Goal: Contribute content: Add original content to the website for others to see

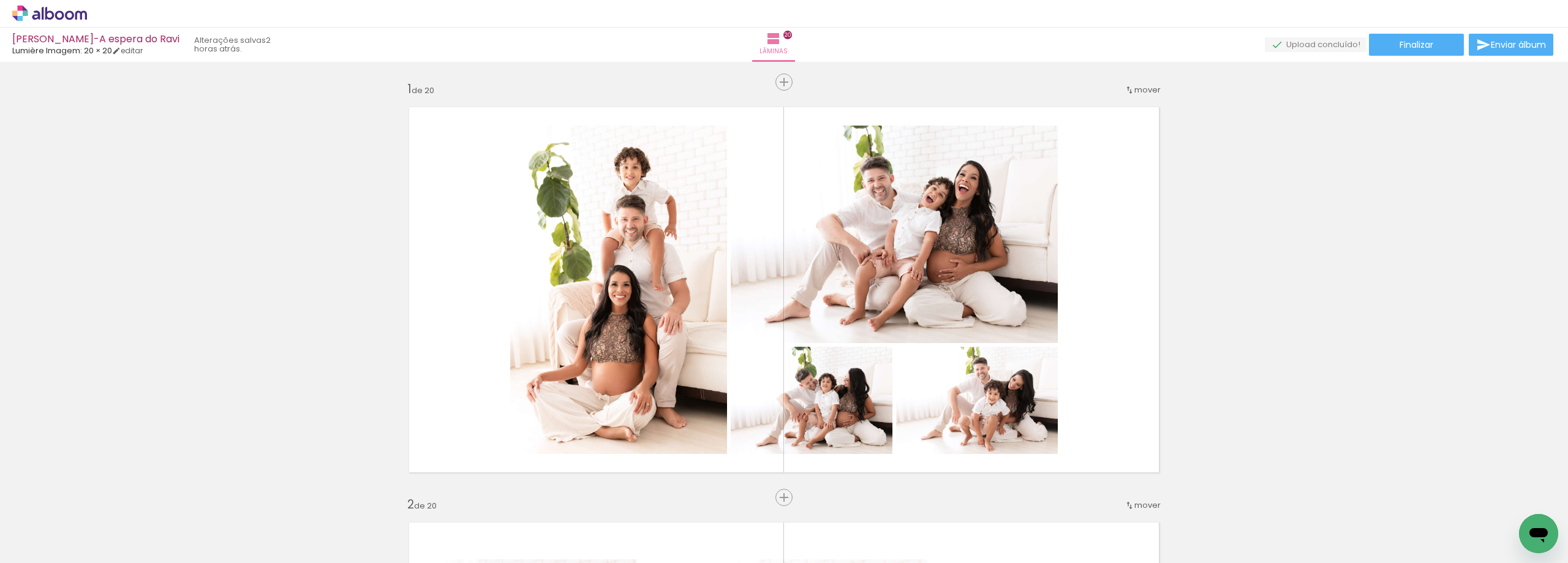
scroll to position [5271, 0]
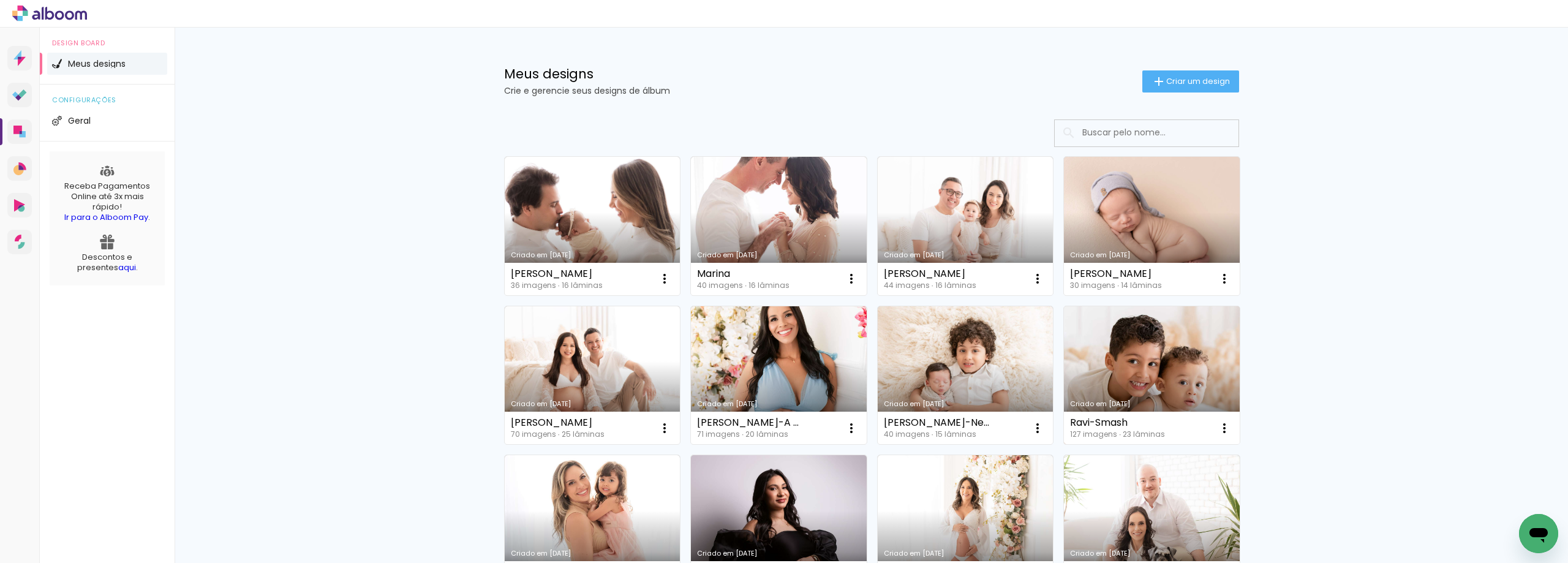
click at [1125, 367] on link "Criado em [DATE]" at bounding box center [1152, 376] width 176 height 139
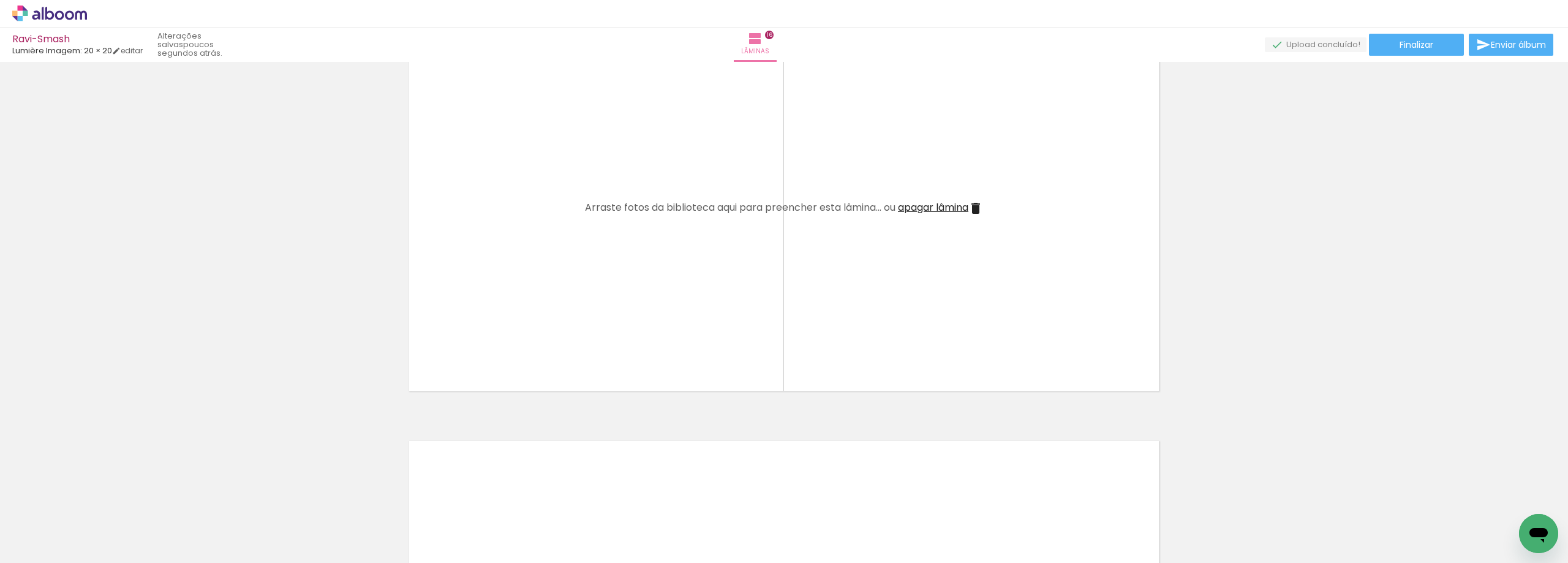
scroll to position [6247, 0]
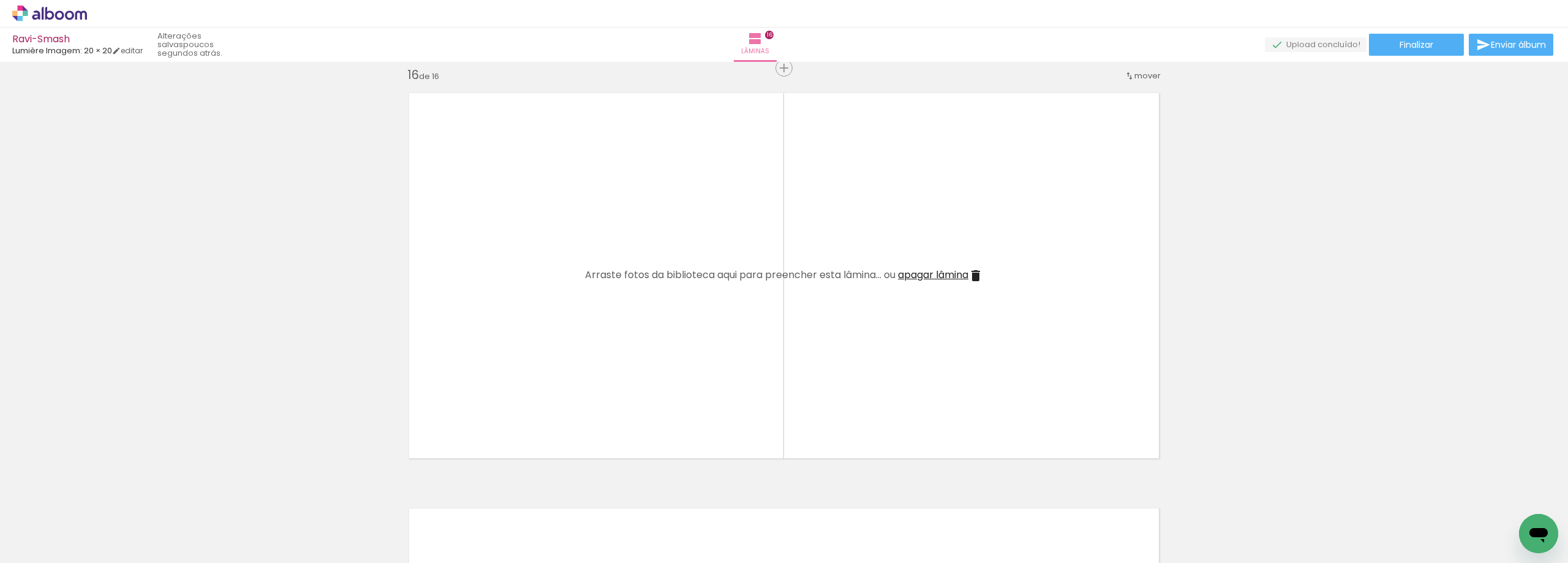
click at [974, 275] on iron-icon at bounding box center [976, 276] width 15 height 15
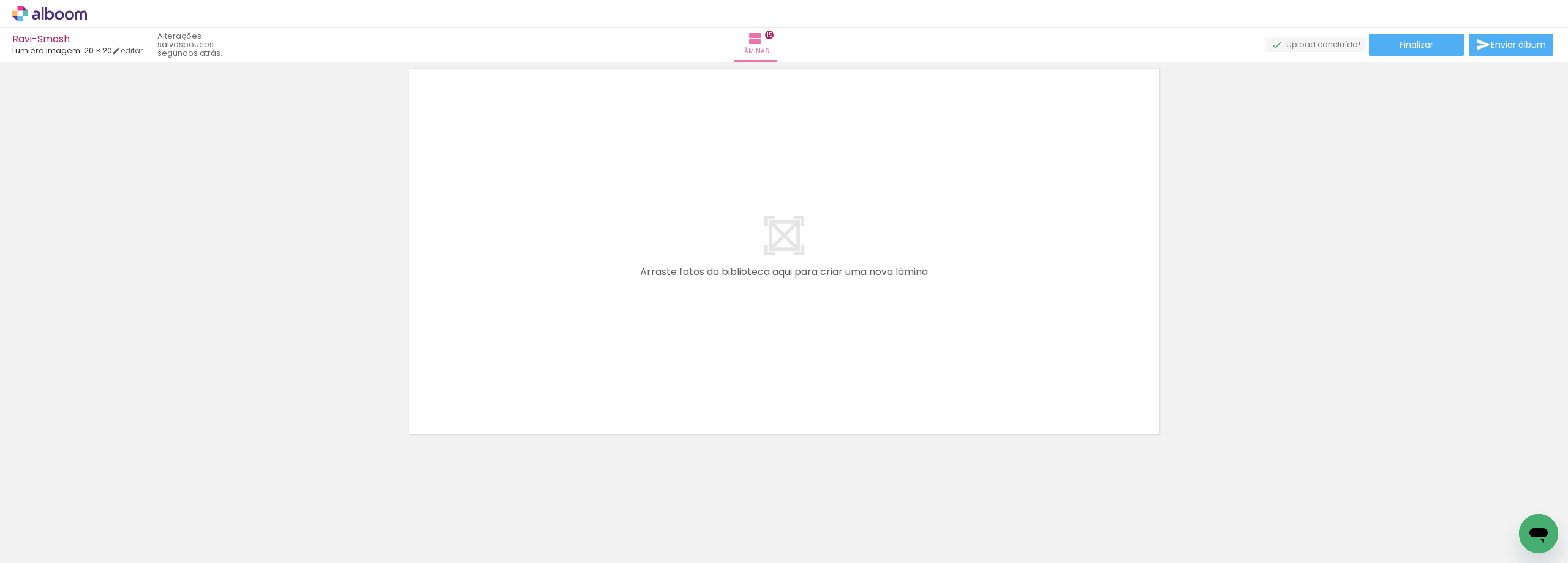
scroll to position [0, 6095]
click at [912, 533] on div at bounding box center [887, 522] width 61 height 41
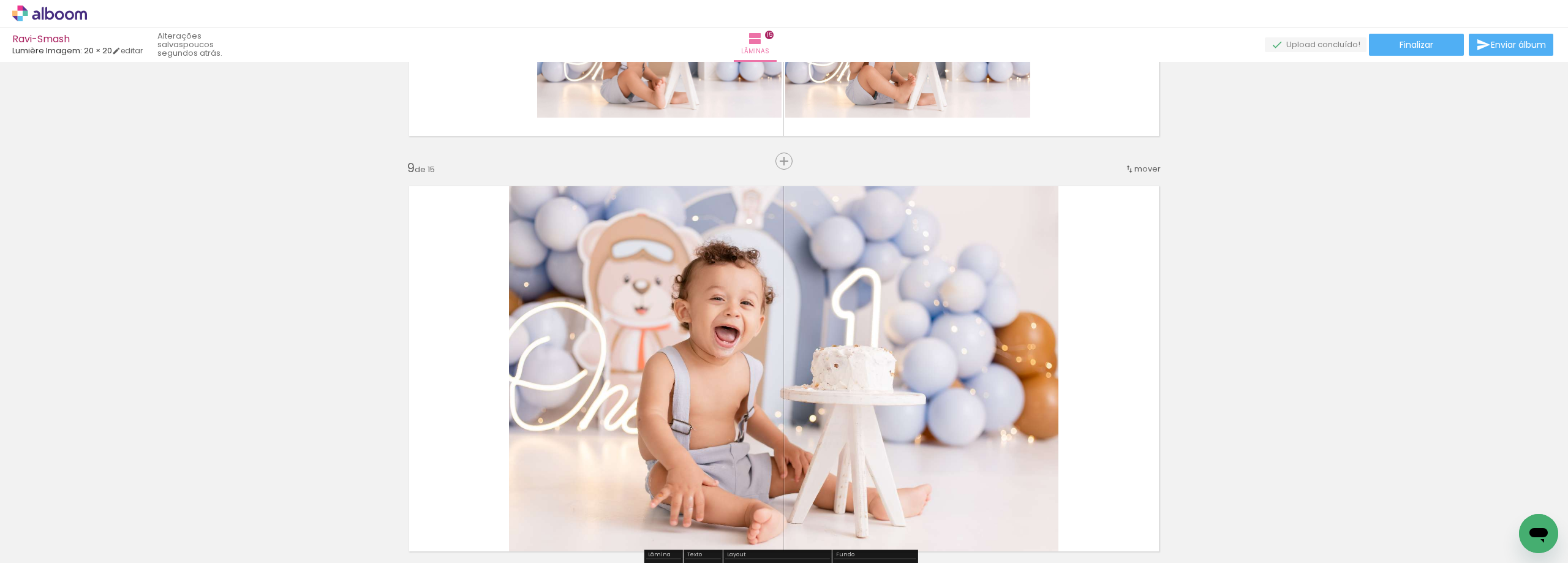
scroll to position [3391, 0]
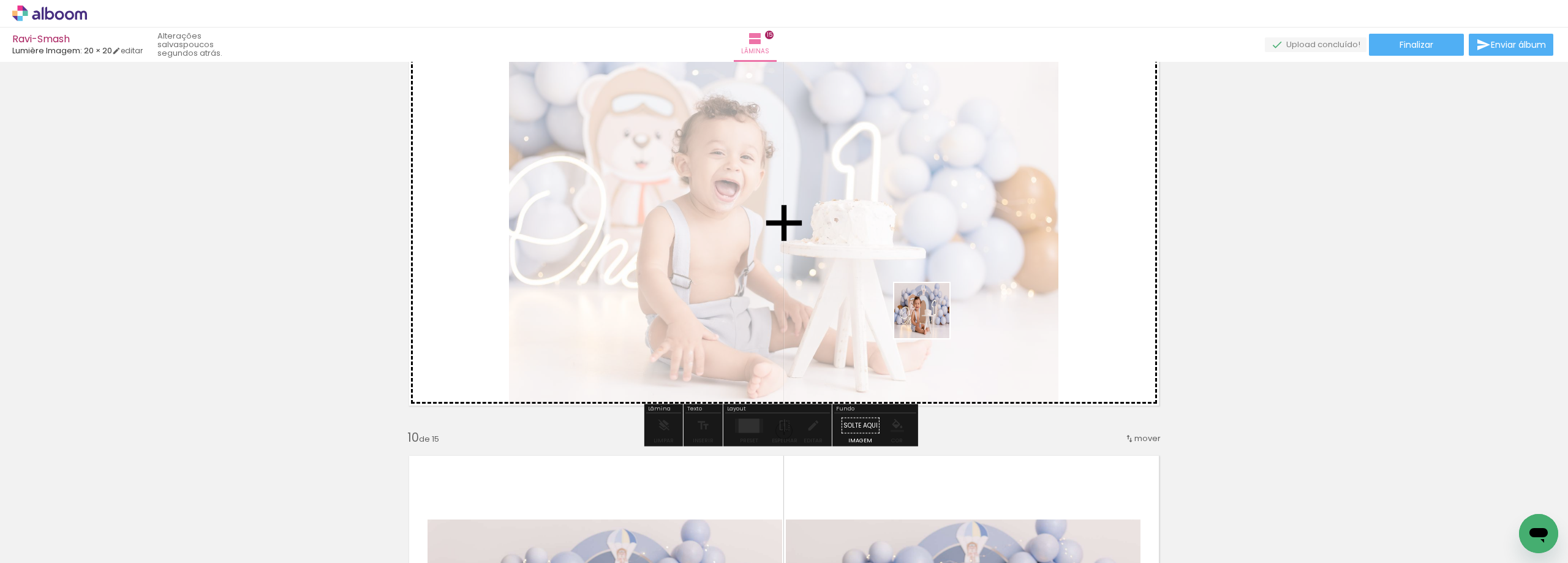
drag, startPoint x: 899, startPoint y: 524, endPoint x: 930, endPoint y: 309, distance: 217.2
click at [930, 309] on quentale-workspace at bounding box center [784, 281] width 1568 height 563
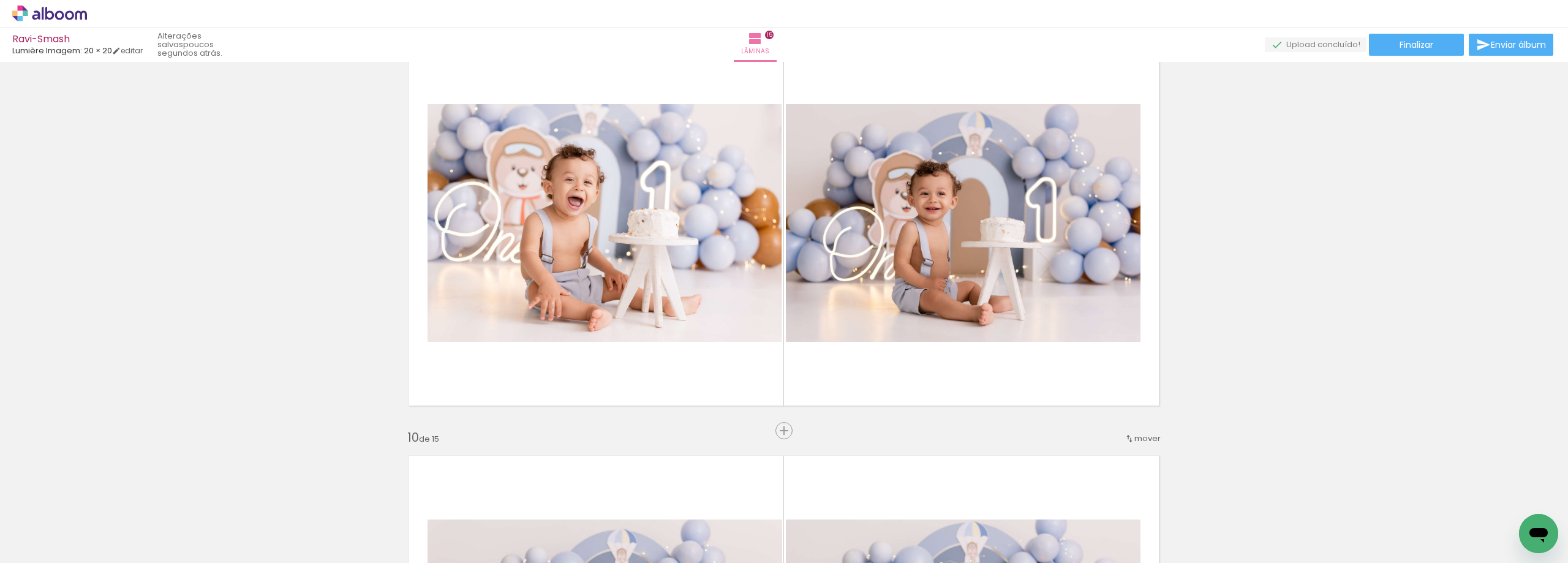
drag, startPoint x: 965, startPoint y: 527, endPoint x: 988, endPoint y: 351, distance: 177.5
click at [988, 351] on quentale-workspace at bounding box center [784, 281] width 1568 height 563
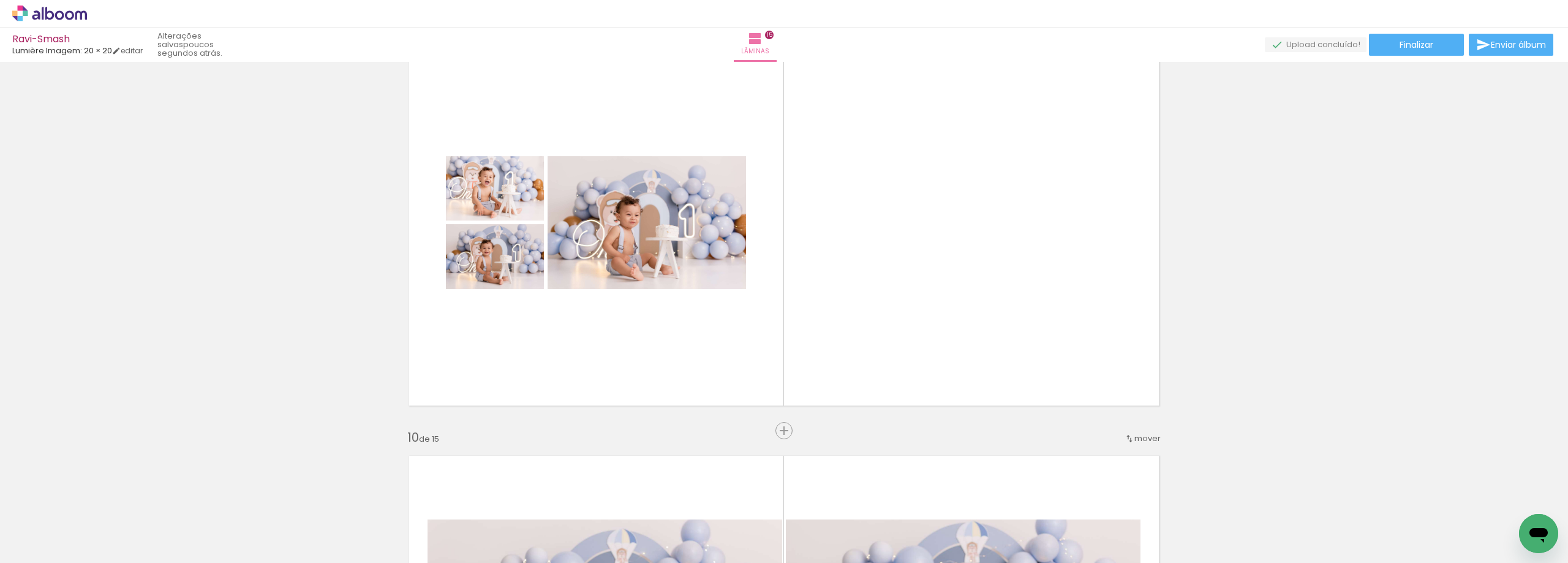
drag, startPoint x: 1017, startPoint y: 522, endPoint x: 985, endPoint y: 312, distance: 212.4
click at [985, 312] on quentale-workspace at bounding box center [784, 281] width 1568 height 563
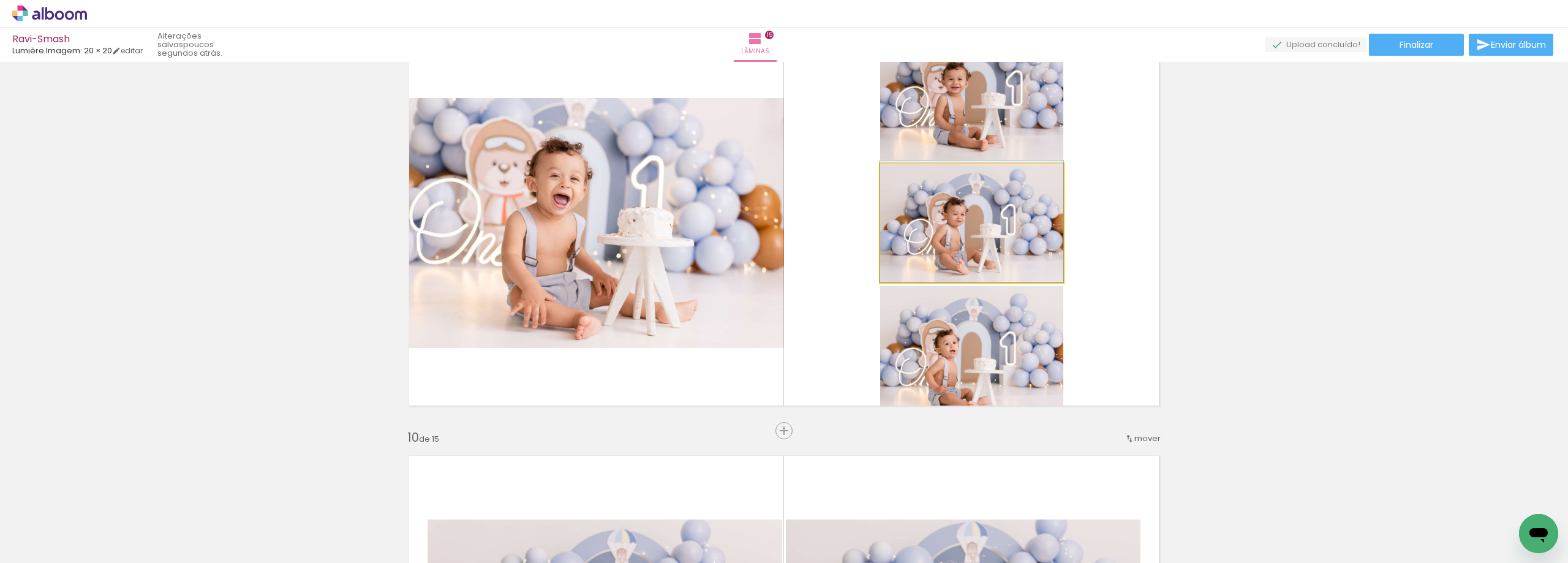
drag, startPoint x: 992, startPoint y: 262, endPoint x: 1150, endPoint y: 242, distance: 159.3
click at [1150, 242] on quentale-layouter at bounding box center [784, 223] width 769 height 385
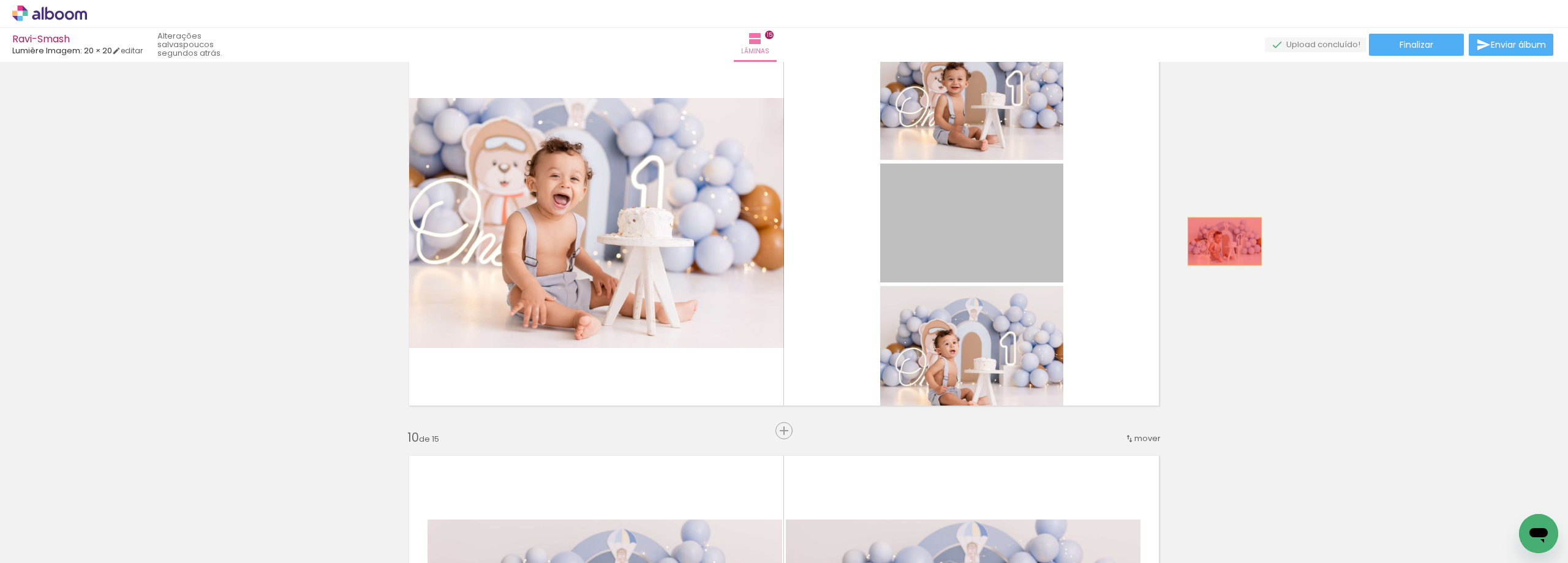
drag, startPoint x: 1196, startPoint y: 245, endPoint x: 1238, endPoint y: 238, distance: 42.6
click at [1238, 238] on div "Inserir lâmina 1 de 15 Inserir lâmina 2 de 15 Inserir lâmina 3 de 15 Inserir lâ…" at bounding box center [784, 0] width 1568 height 6650
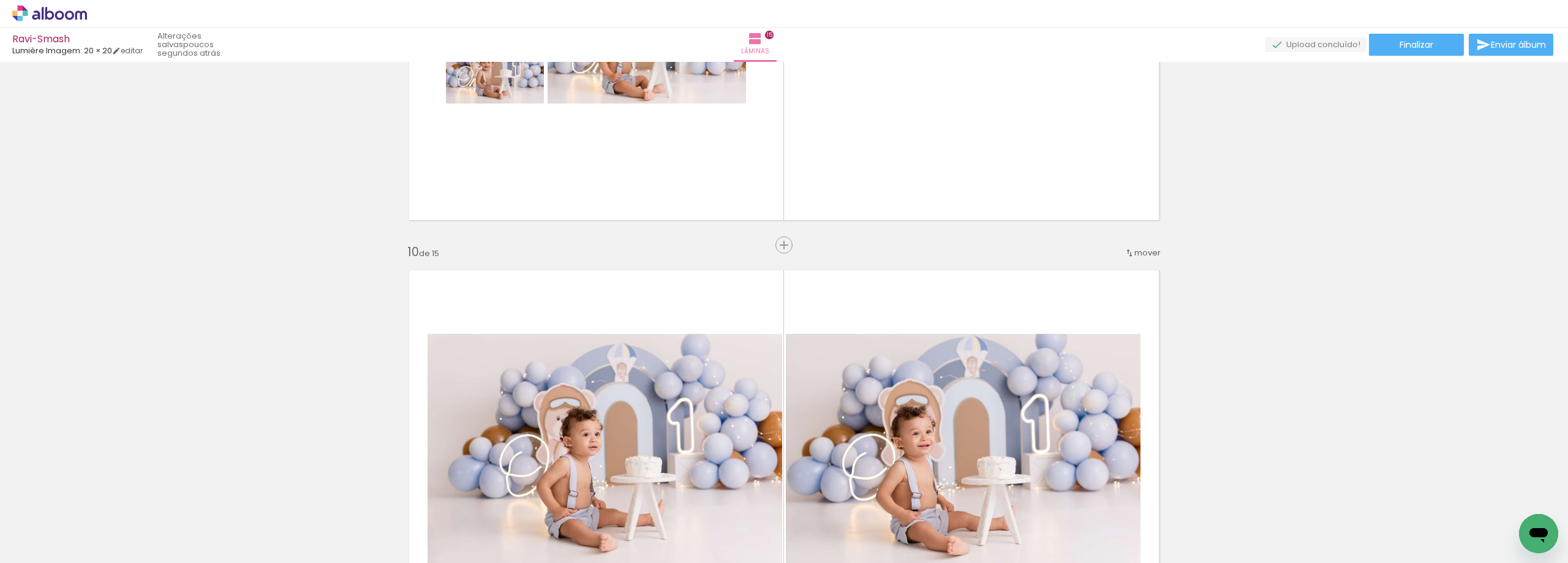
scroll to position [3637, 0]
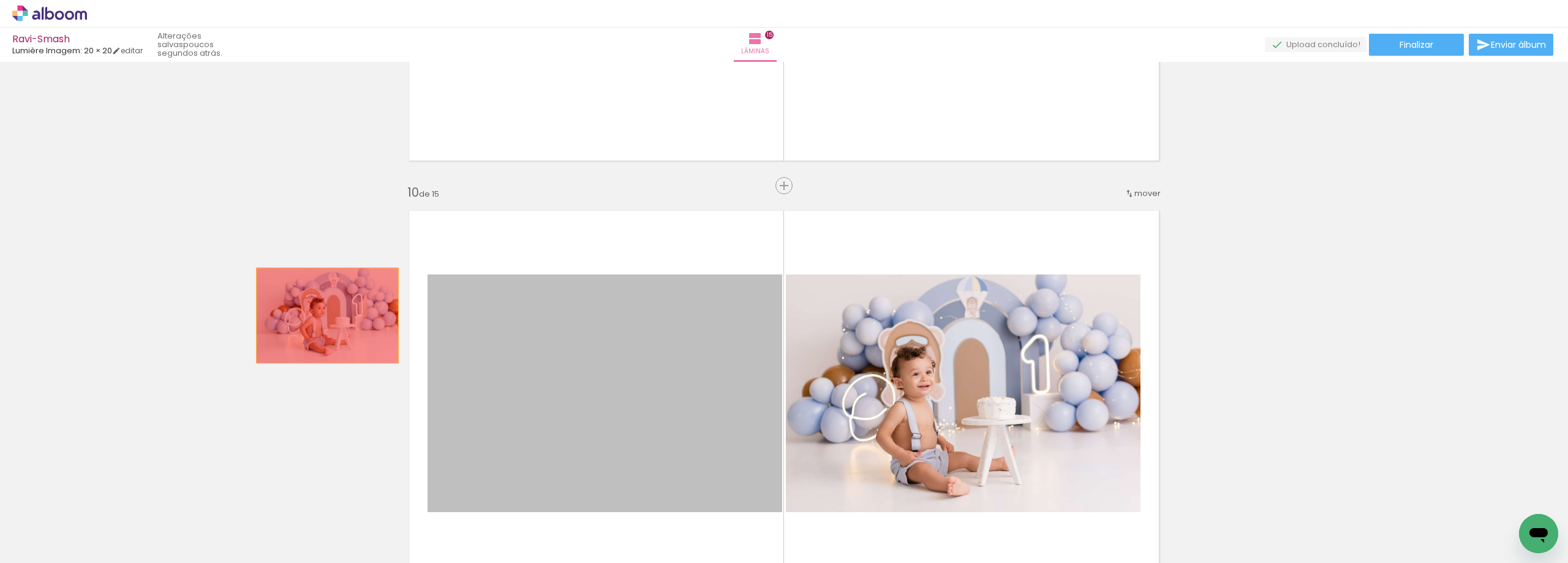
drag, startPoint x: 699, startPoint y: 427, endPoint x: 322, endPoint y: 315, distance: 393.3
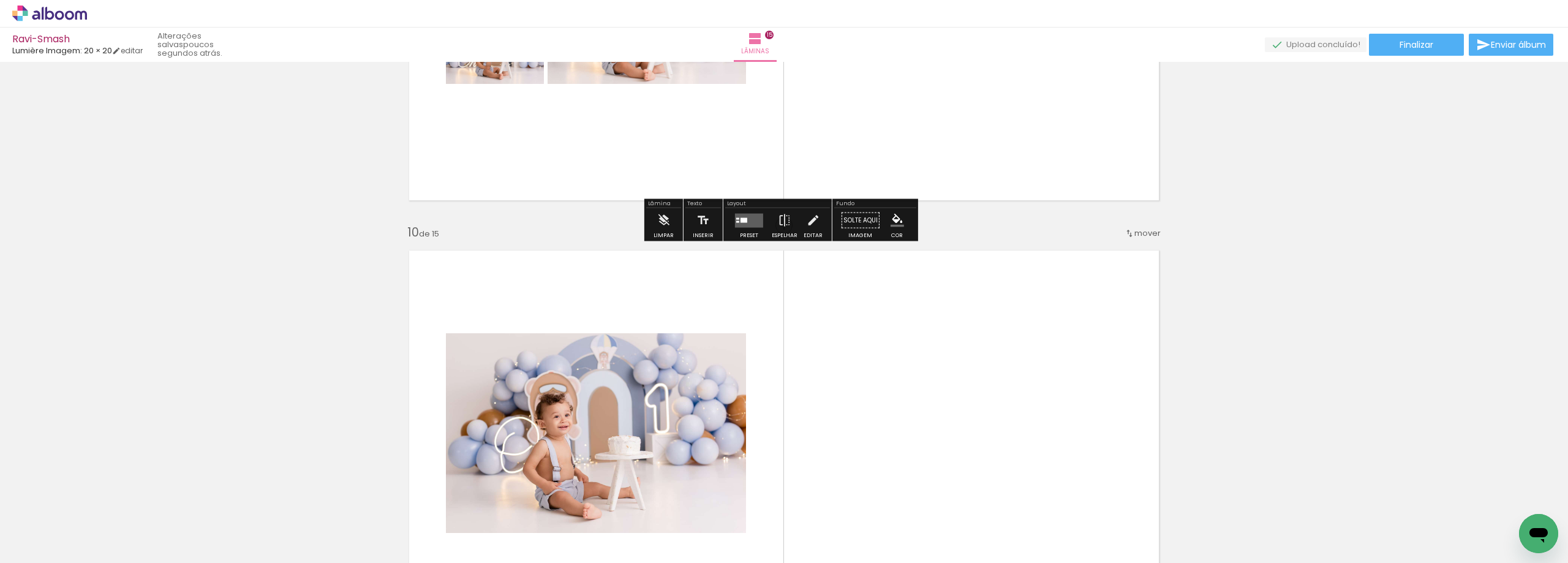
scroll to position [3575, 0]
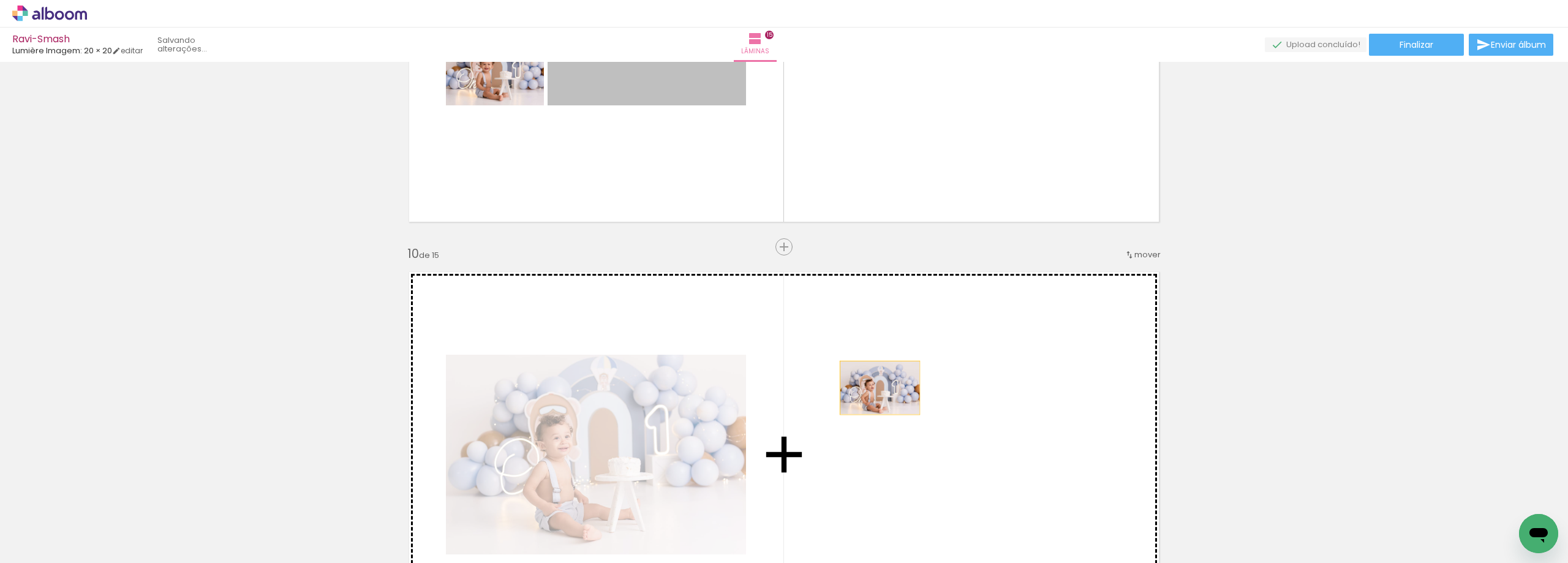
drag, startPoint x: 652, startPoint y: 87, endPoint x: 874, endPoint y: 389, distance: 374.8
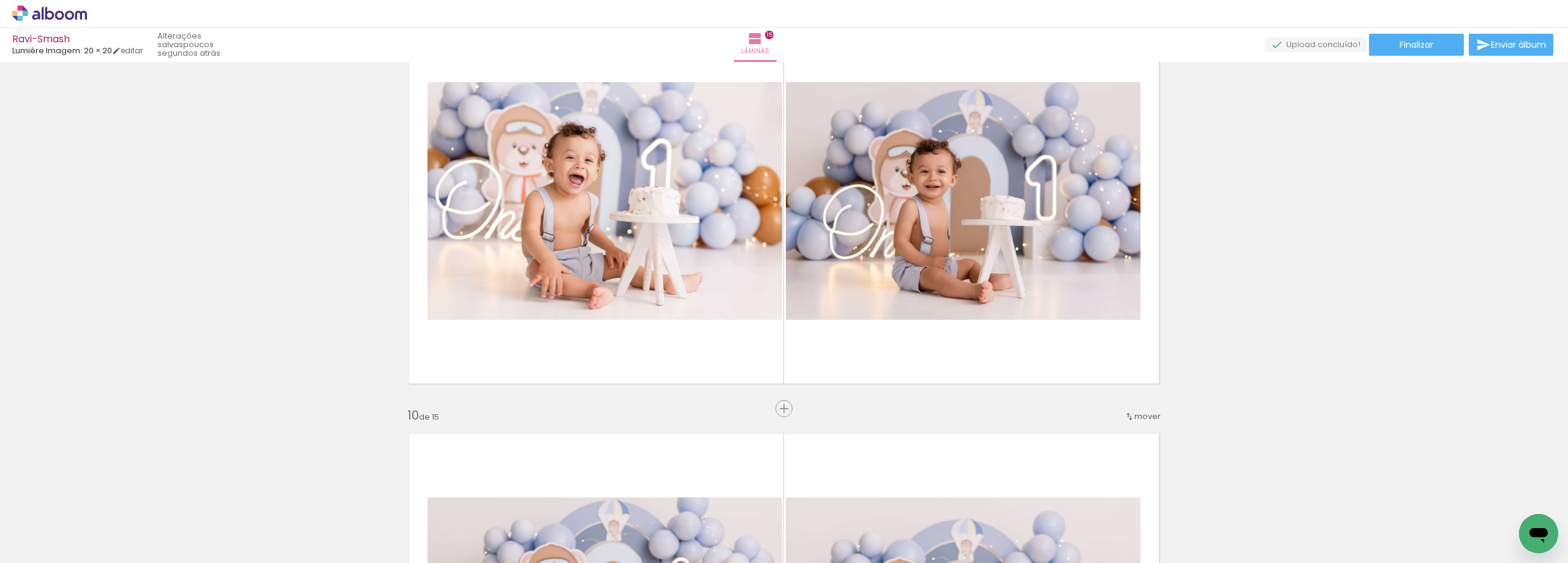
scroll to position [3391, 0]
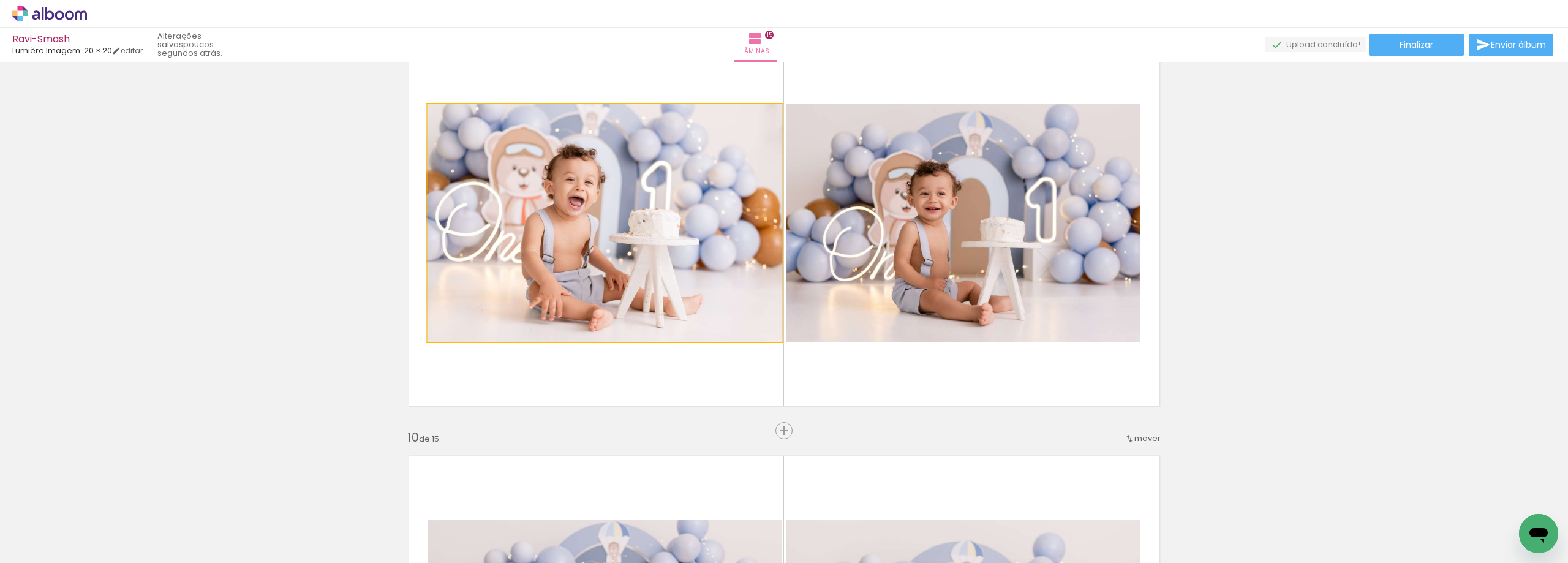
click at [719, 286] on quentale-photo at bounding box center [605, 223] width 355 height 238
drag, startPoint x: 674, startPoint y: 291, endPoint x: 433, endPoint y: 301, distance: 241.2
click at [320, 291] on div "Inserir lâmina 1 de 15 Inserir lâmina 2 de 15 Inserir lâmina 3 de 15 Inserir lâ…" at bounding box center [784, 0] width 1568 height 6650
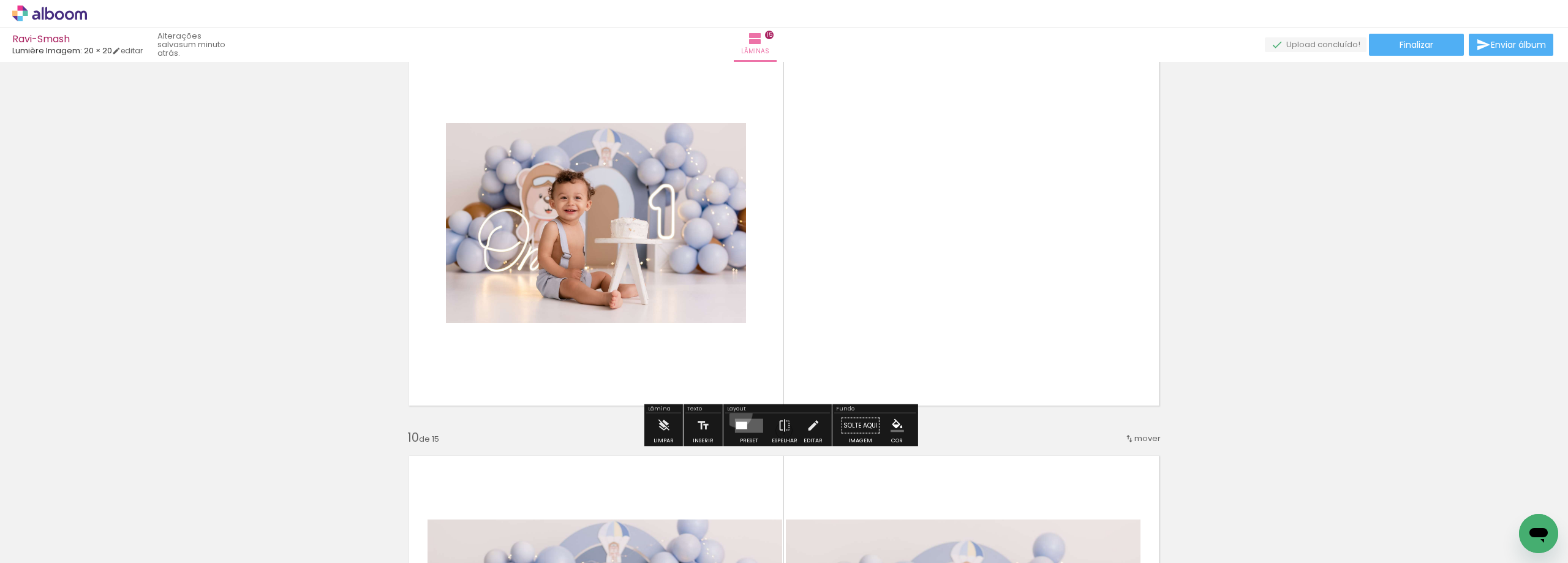
click at [735, 414] on div at bounding box center [749, 426] width 33 height 24
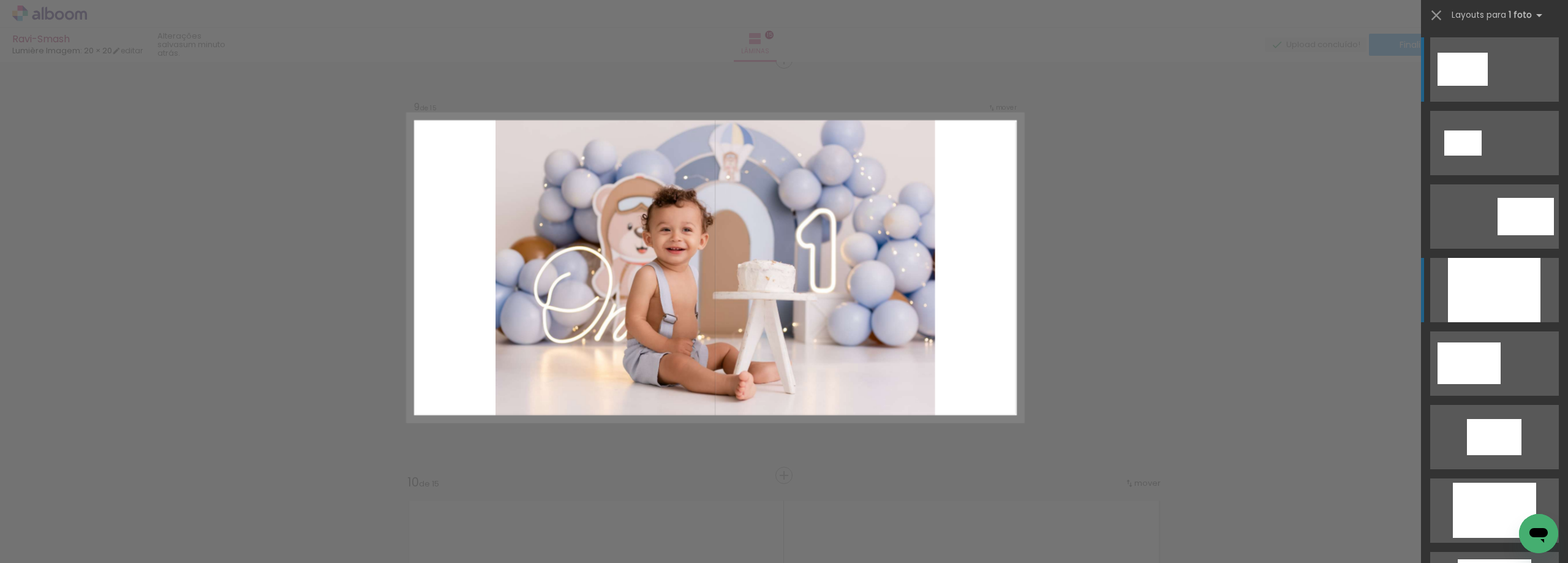
click at [1524, 286] on div at bounding box center [1494, 290] width 92 height 64
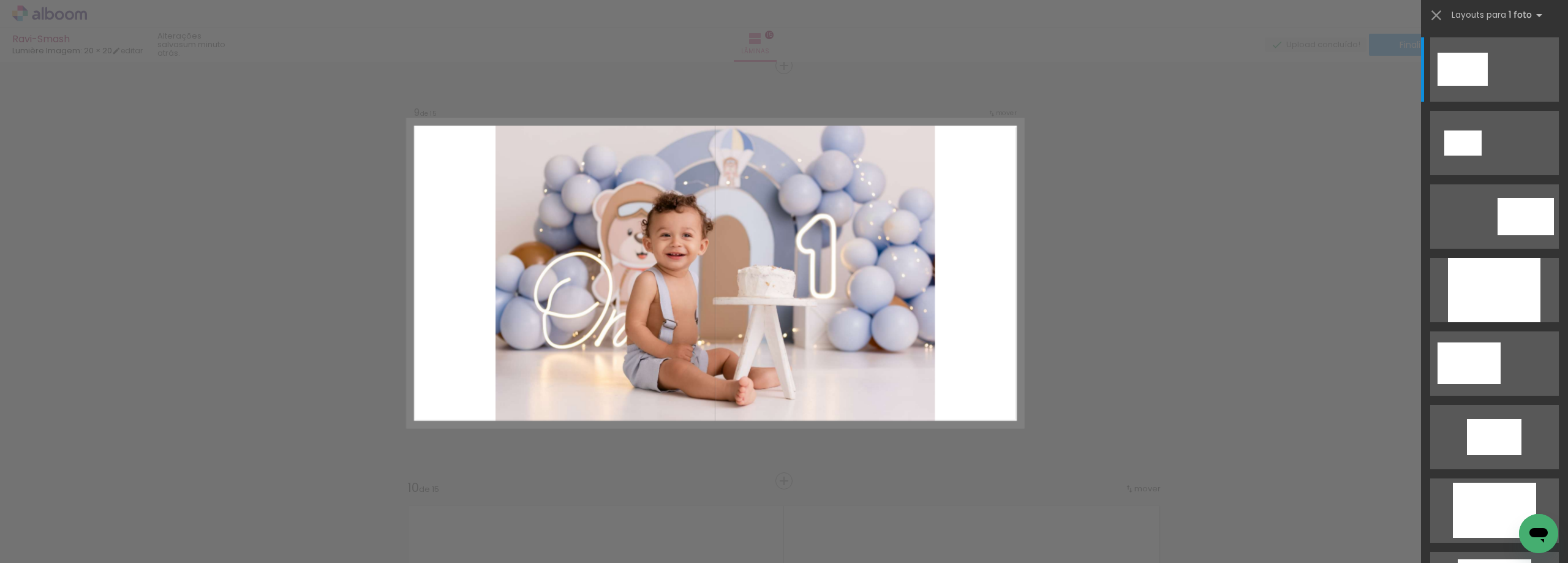
scroll to position [3341, 0]
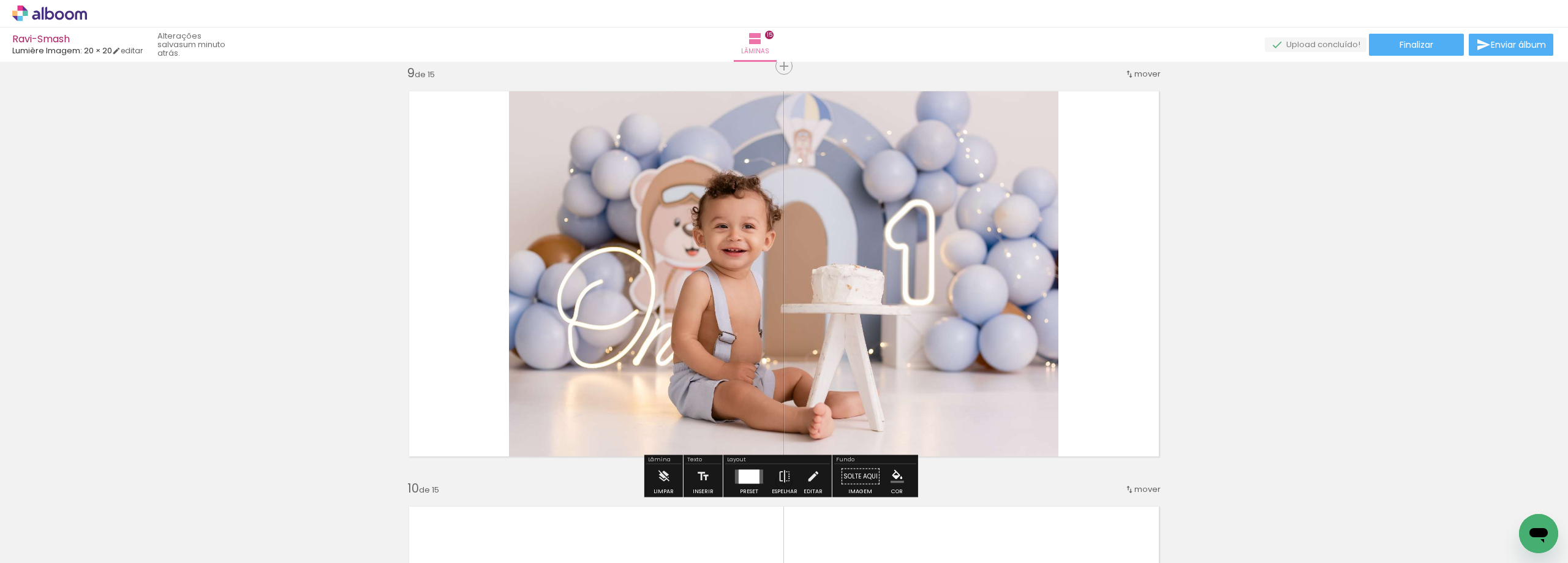
click at [1042, 346] on quentale-photo at bounding box center [784, 274] width 550 height 385
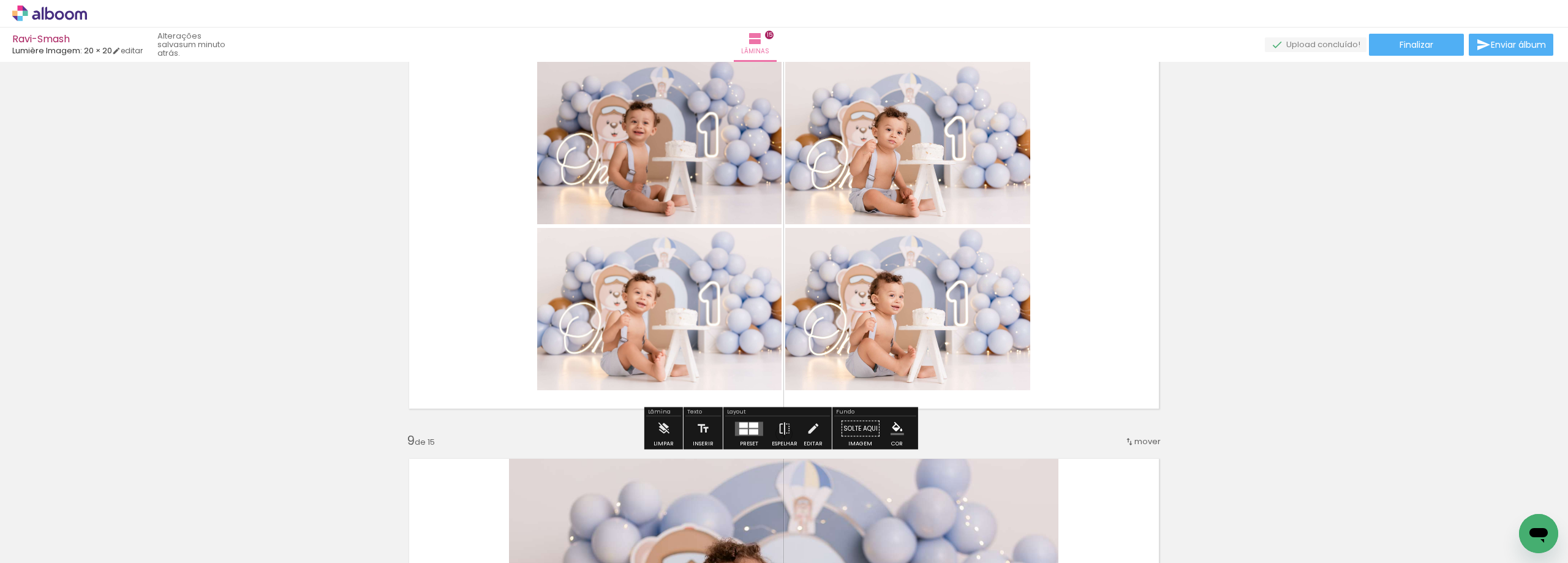
scroll to position [3218, 0]
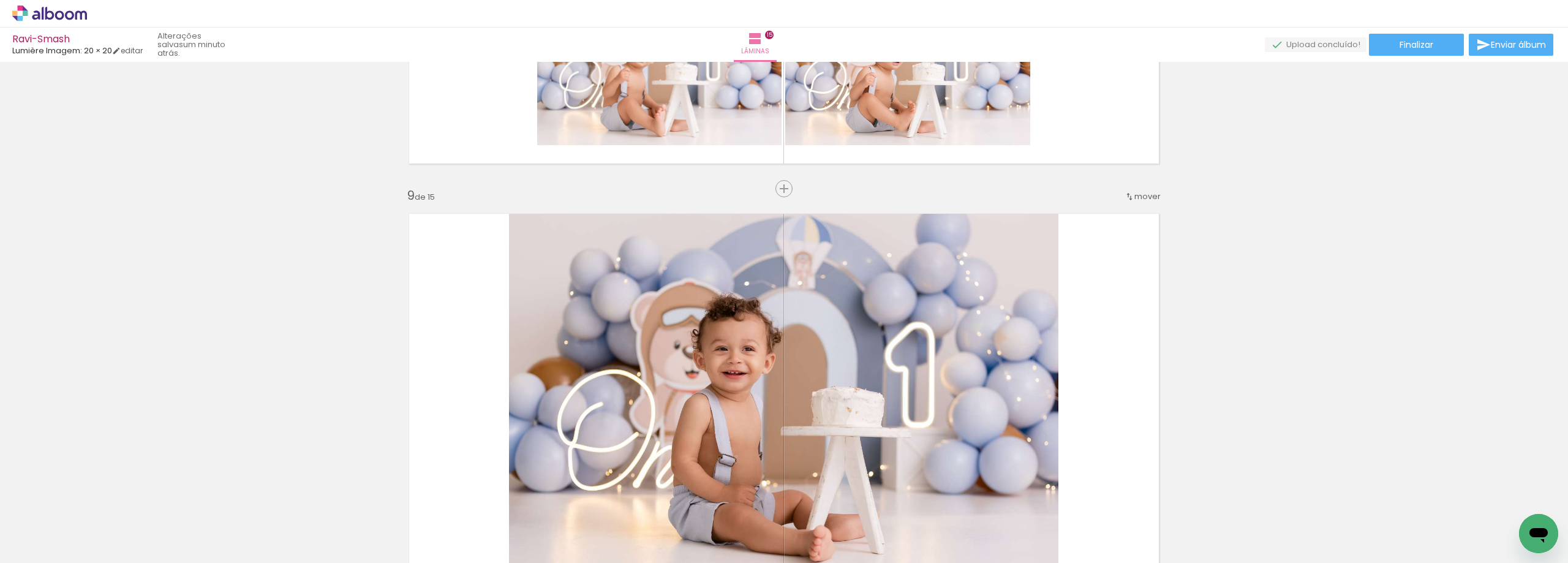
click at [1139, 197] on span "mover" at bounding box center [1148, 196] width 26 height 12
click at [1112, 277] on paper-item "antes da 5" at bounding box center [1102, 276] width 93 height 20
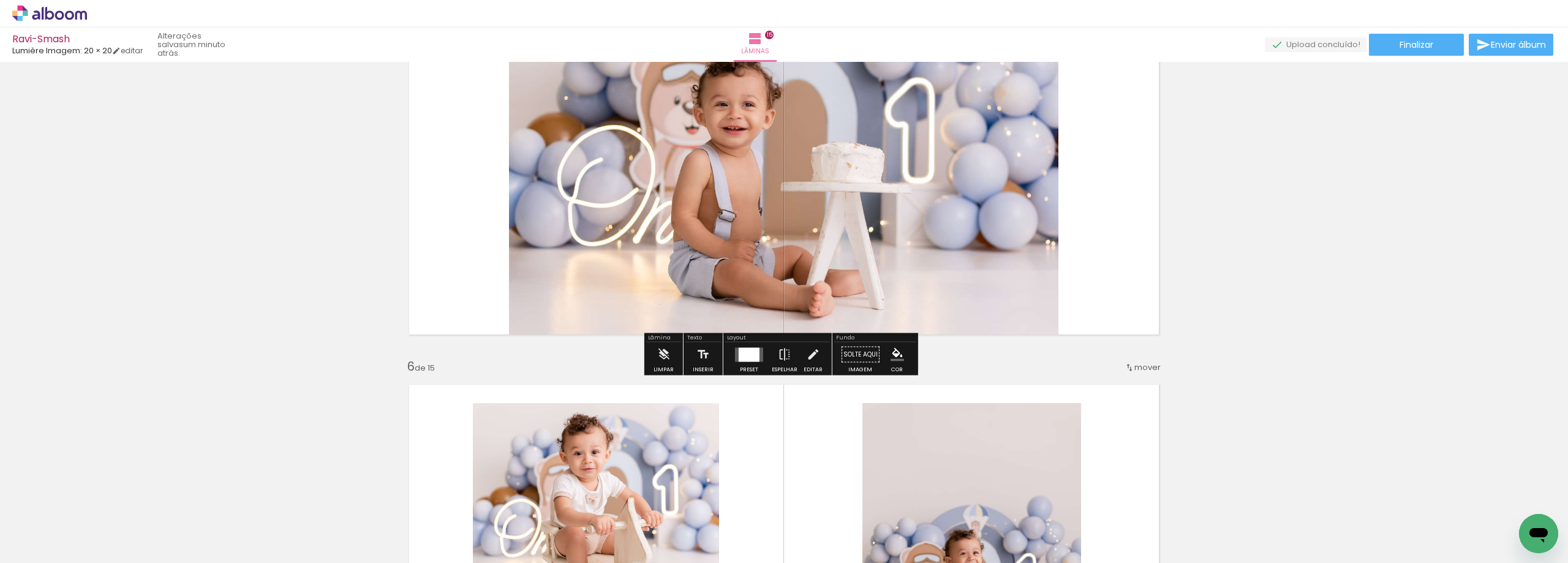
scroll to position [1678, 0]
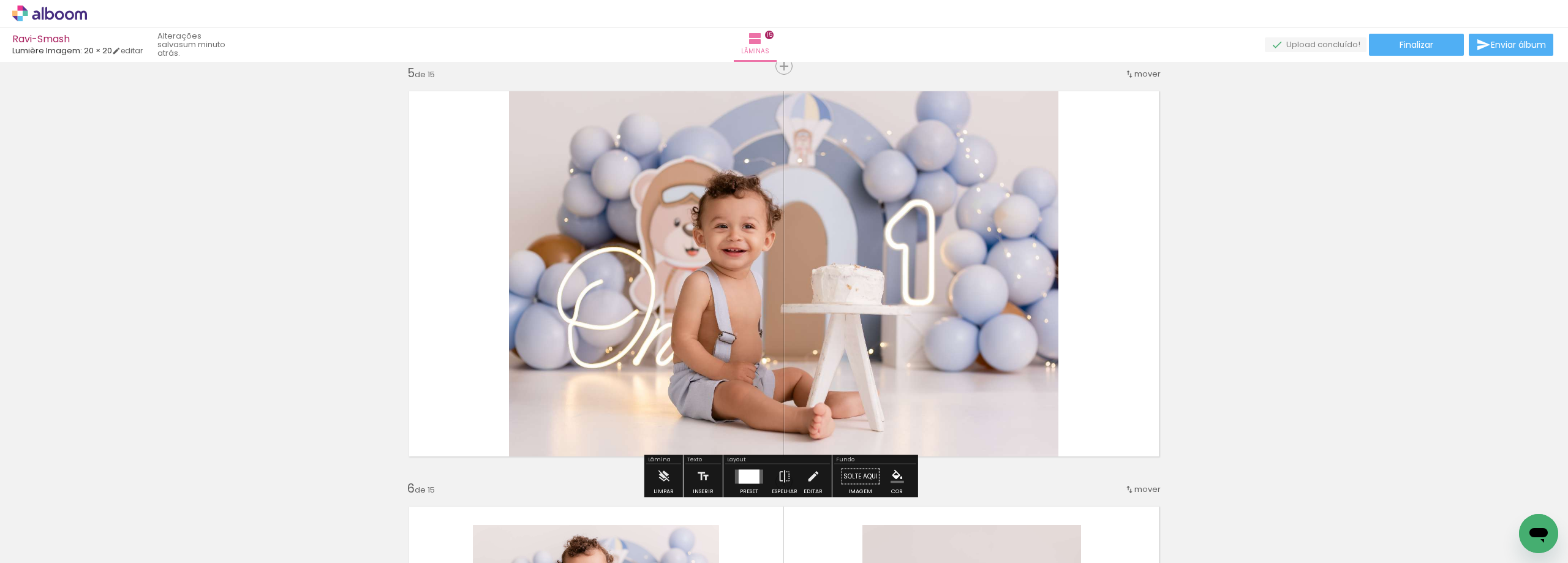
click at [1136, 76] on span "mover" at bounding box center [1148, 74] width 26 height 12
click at [1109, 179] on span "6" at bounding box center [1110, 173] width 7 height 20
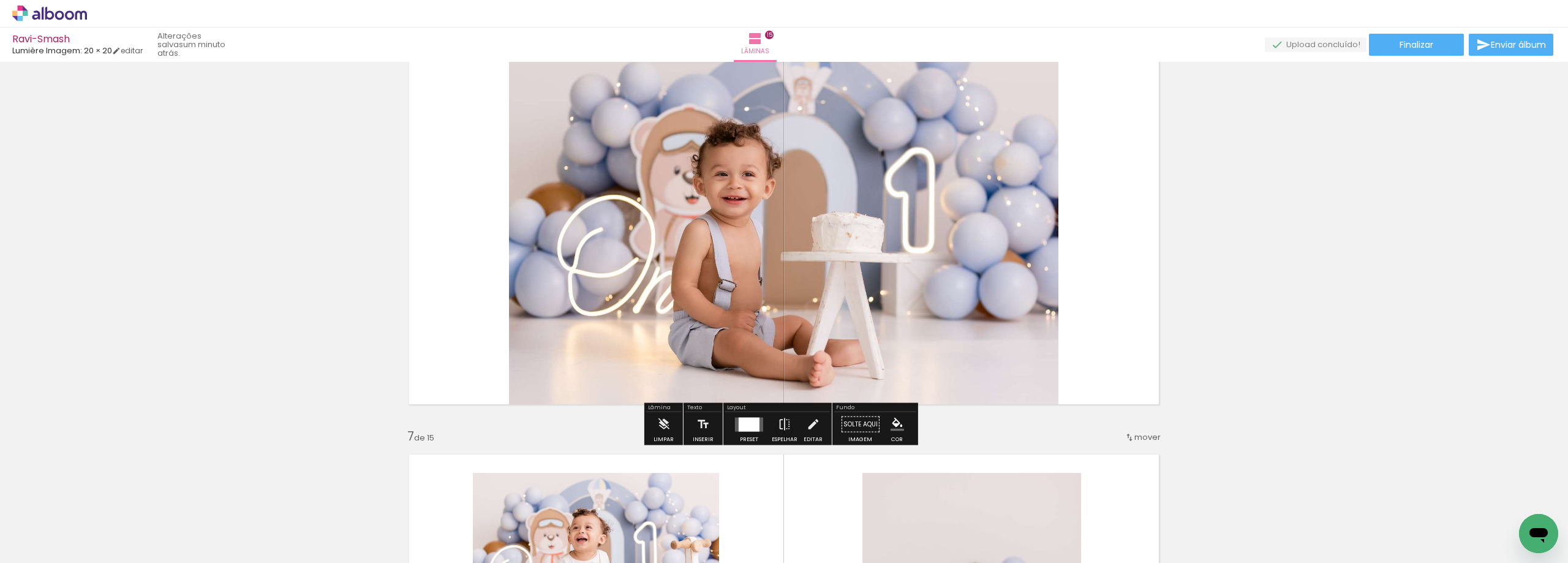
scroll to position [2094, 0]
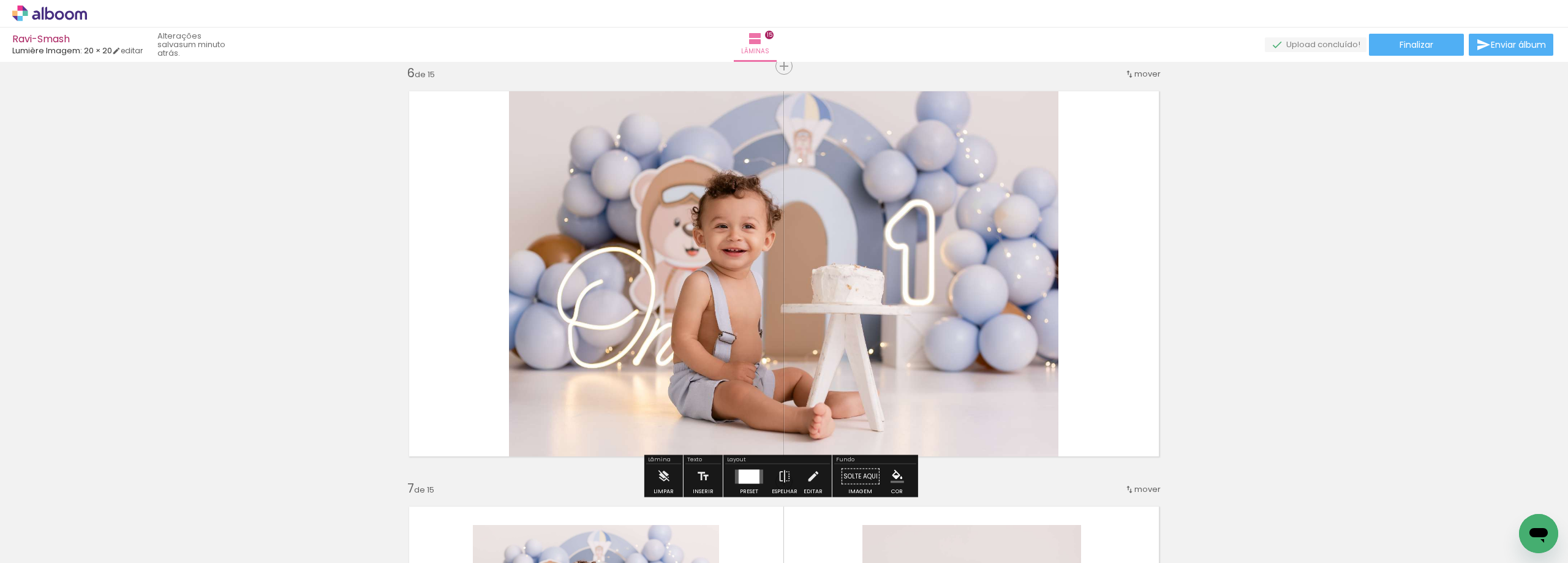
click at [1125, 77] on iron-icon at bounding box center [1130, 74] width 10 height 10
click at [1116, 194] on paper-item "depois da 7" at bounding box center [1102, 193] width 93 height 20
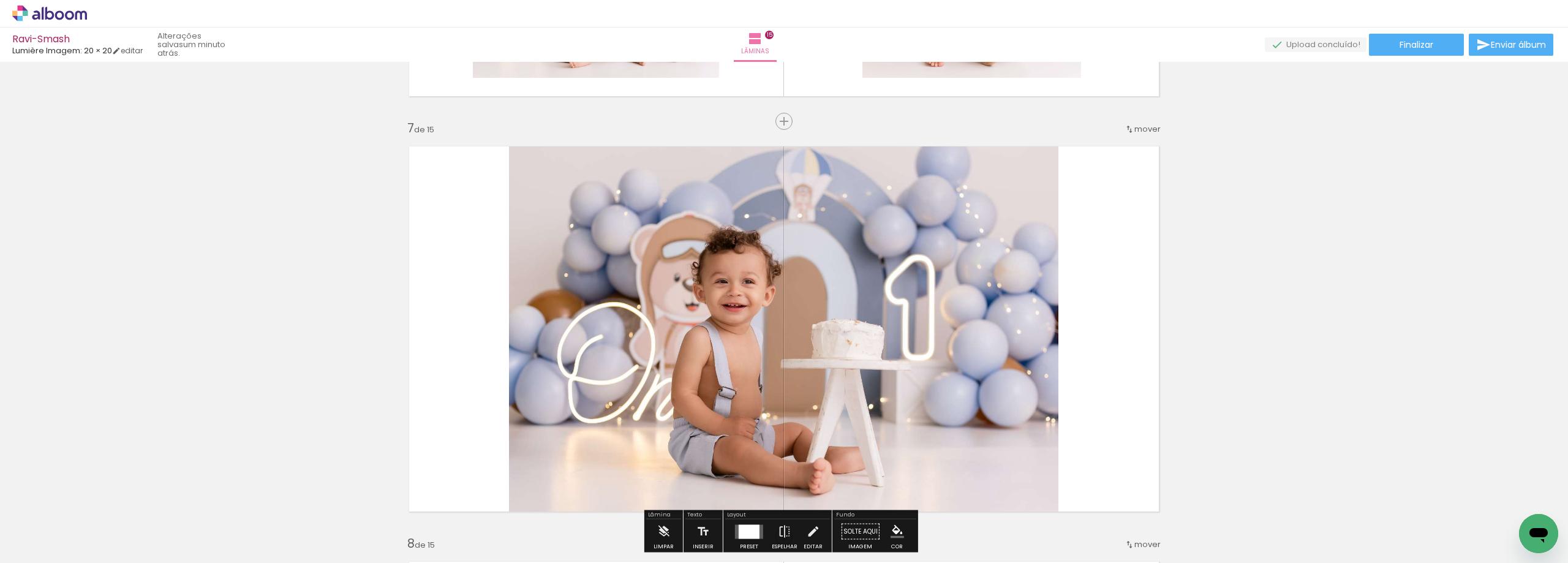
scroll to position [2387, 0]
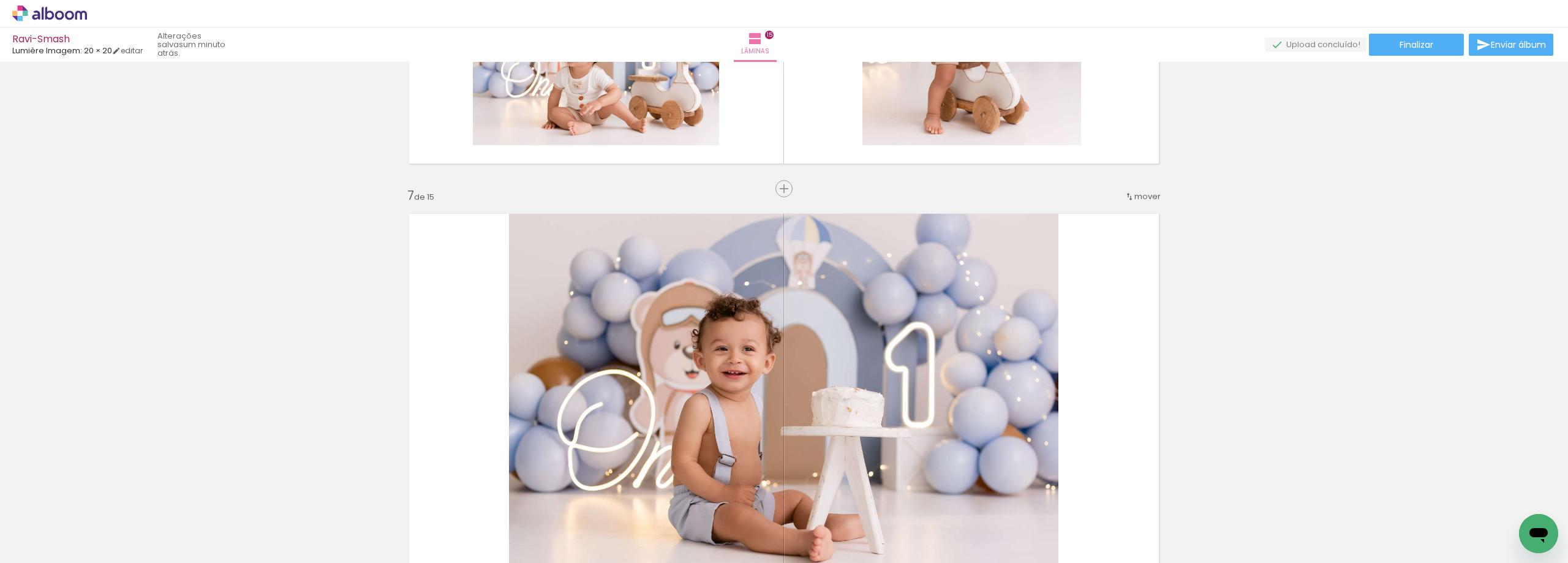
click at [1132, 193] on div "mover" at bounding box center [1143, 196] width 36 height 20
click at [1102, 327] on span "depois da" at bounding box center [1087, 336] width 41 height 20
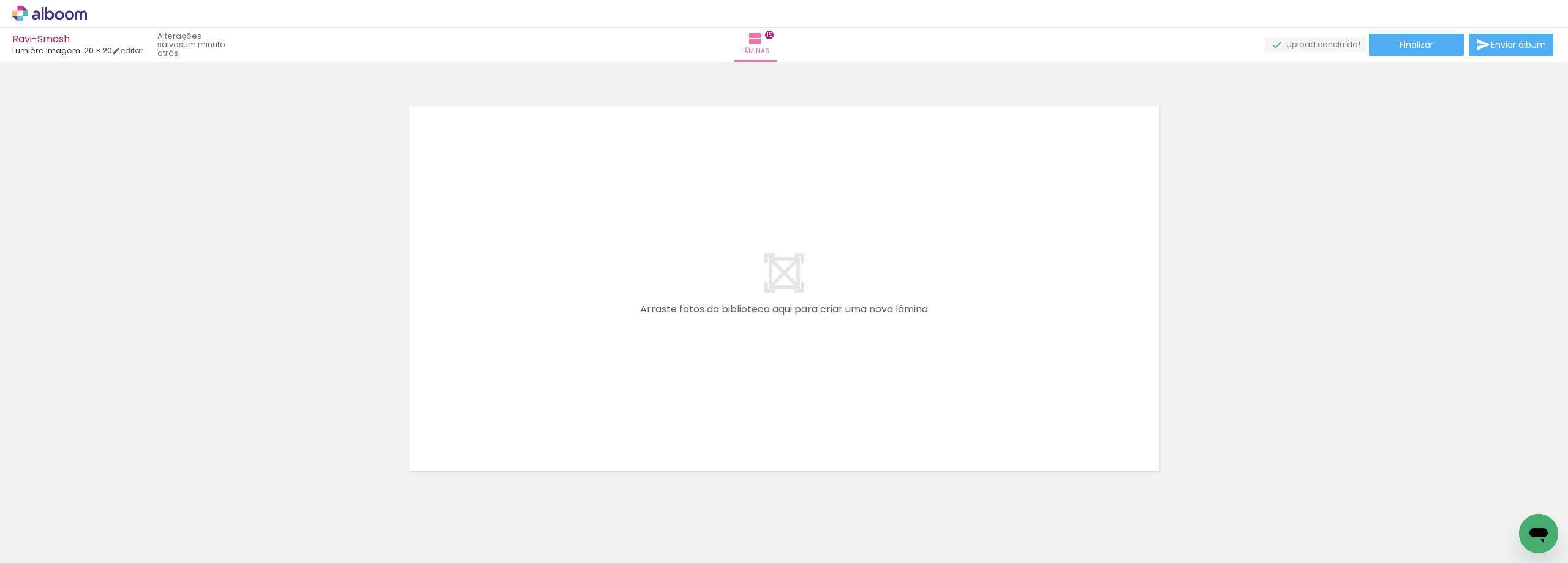
scroll to position [6272, 0]
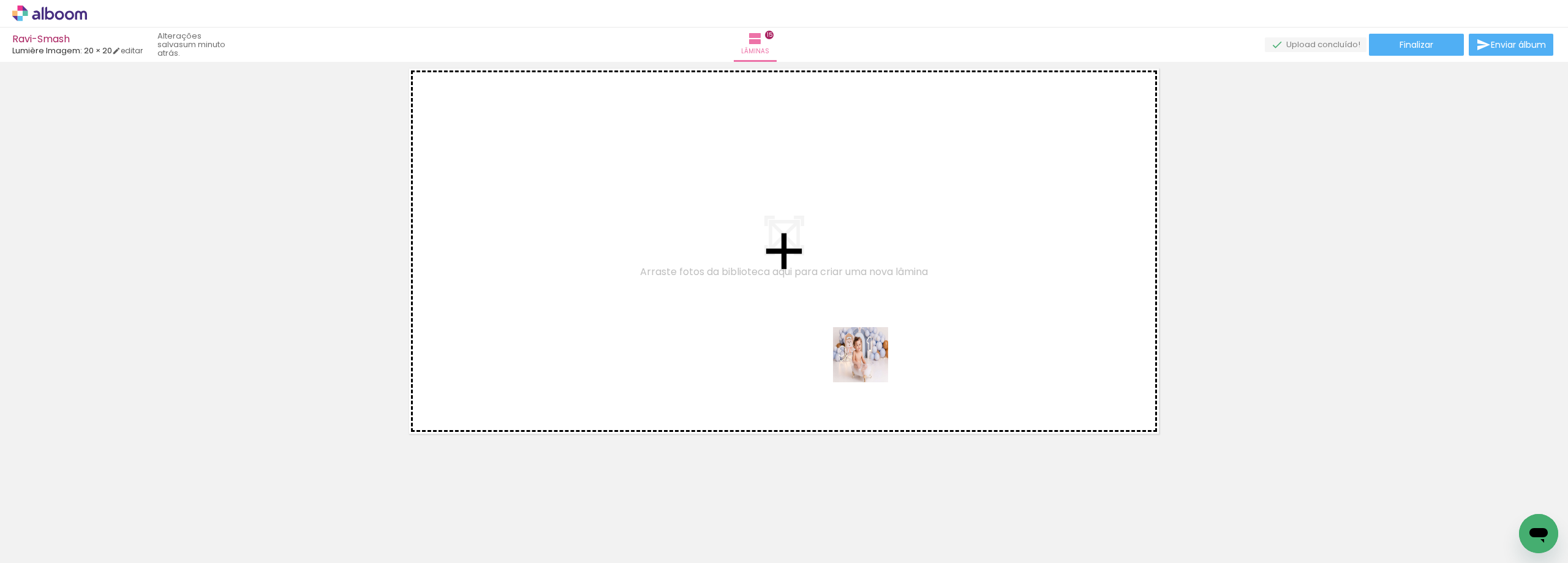
drag, startPoint x: 841, startPoint y: 529, endPoint x: 870, endPoint y: 363, distance: 168.5
click at [870, 363] on quentale-workspace at bounding box center [784, 281] width 1568 height 563
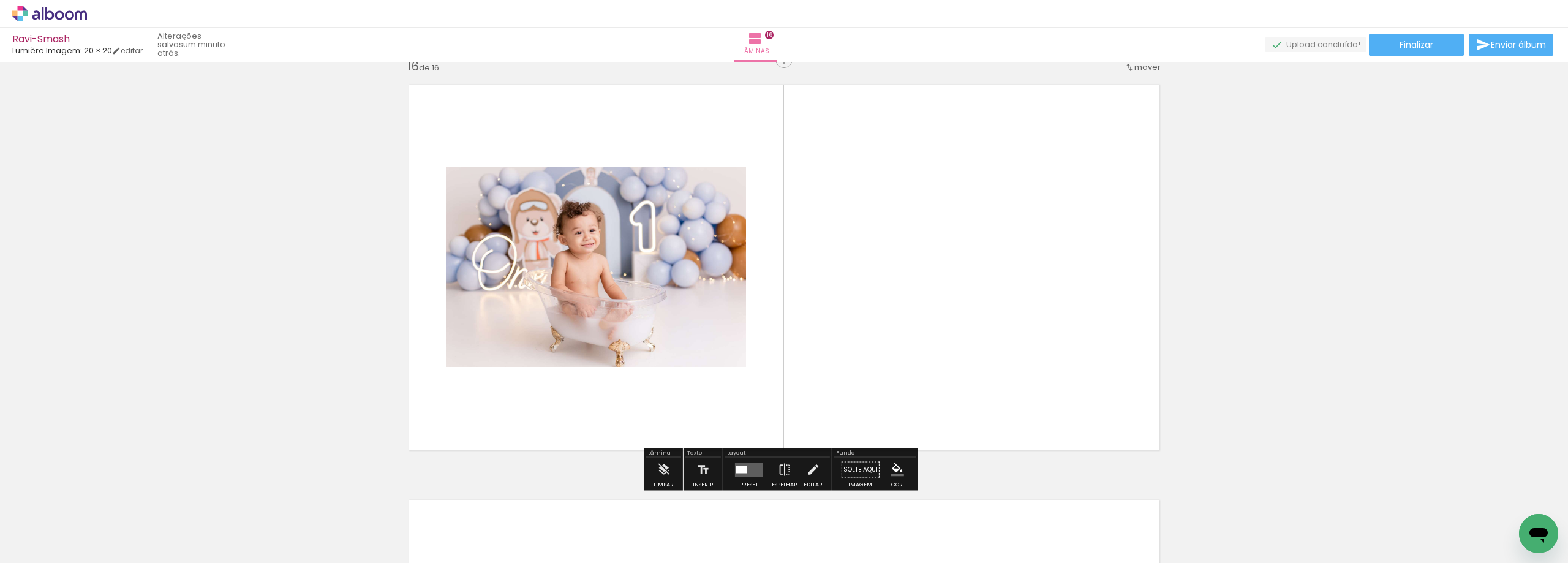
scroll to position [6249, 0]
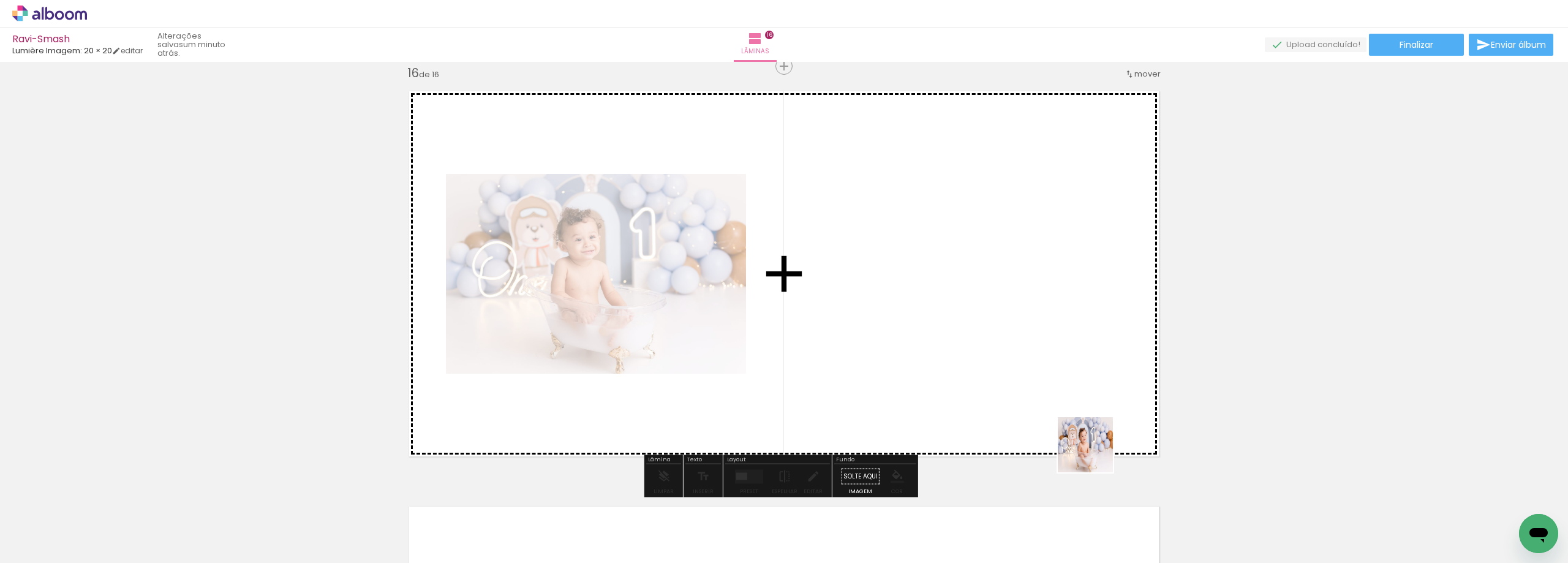
drag, startPoint x: 1111, startPoint y: 532, endPoint x: 1084, endPoint y: 396, distance: 138.7
click at [1084, 396] on quentale-workspace at bounding box center [784, 281] width 1568 height 563
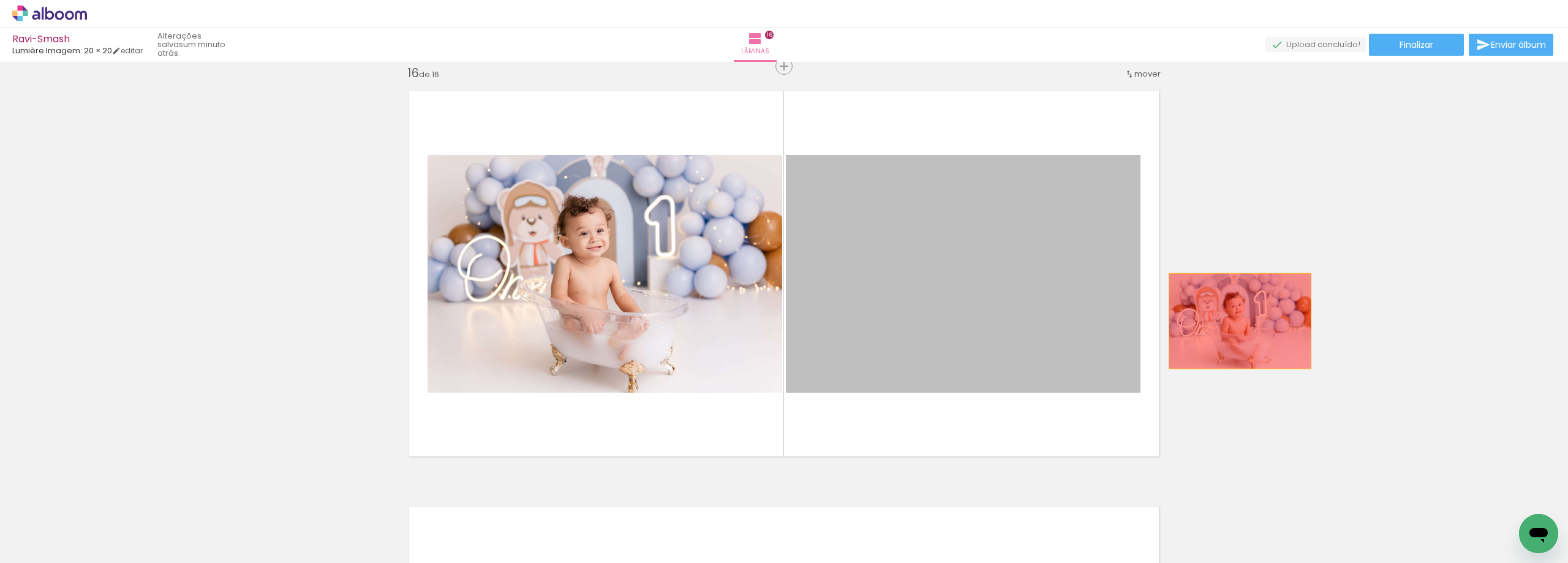
drag, startPoint x: 1002, startPoint y: 334, endPoint x: 1269, endPoint y: 321, distance: 267.3
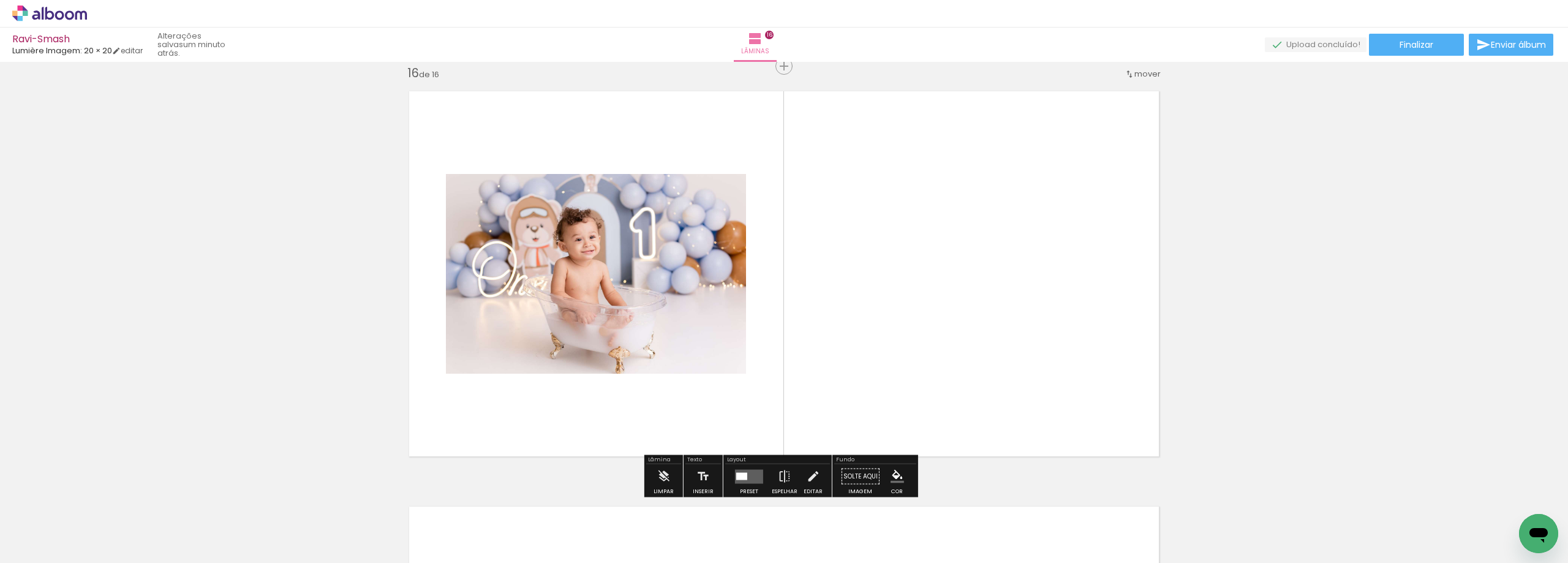
click at [747, 472] on quentale-layouter at bounding box center [749, 476] width 28 height 14
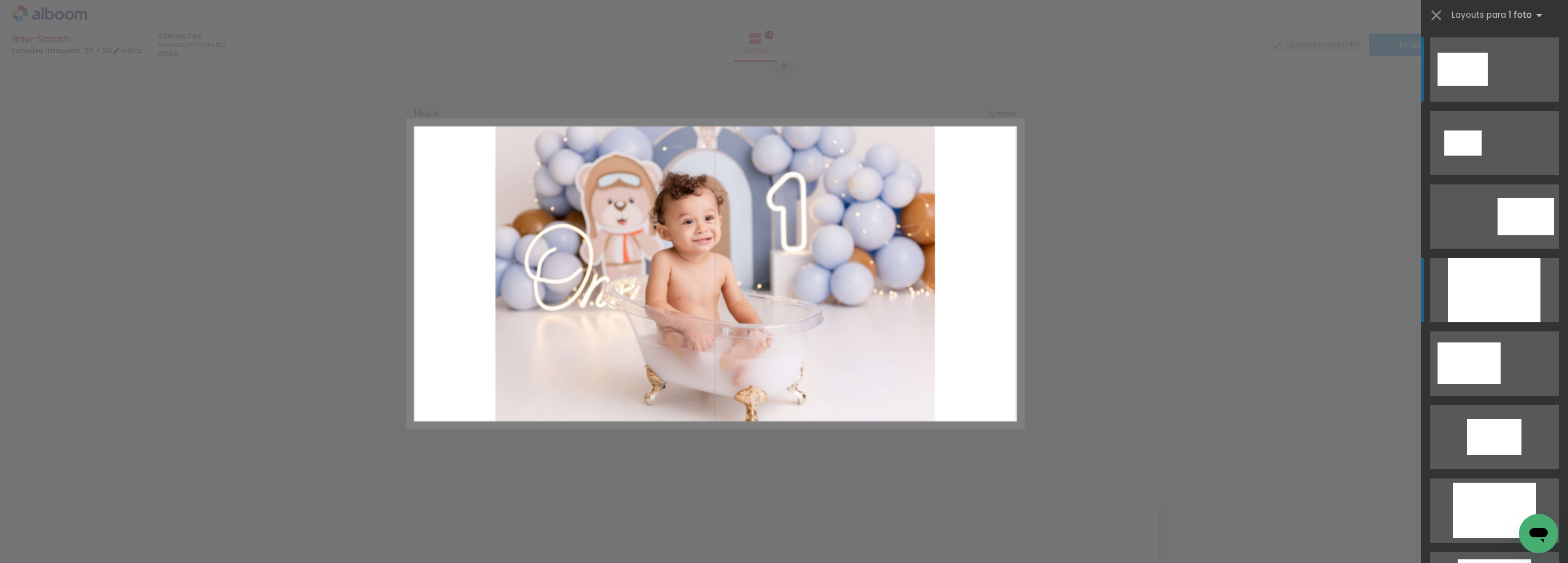
click at [1449, 287] on div at bounding box center [1494, 290] width 92 height 64
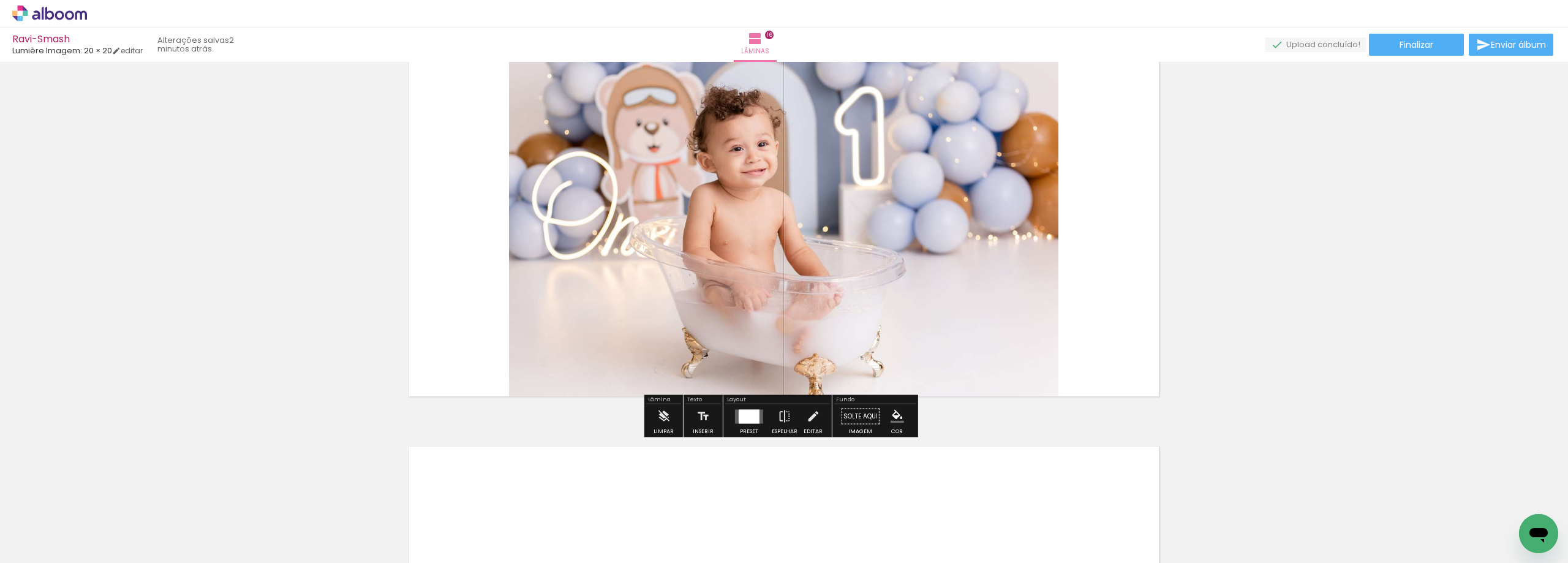
scroll to position [6310, 0]
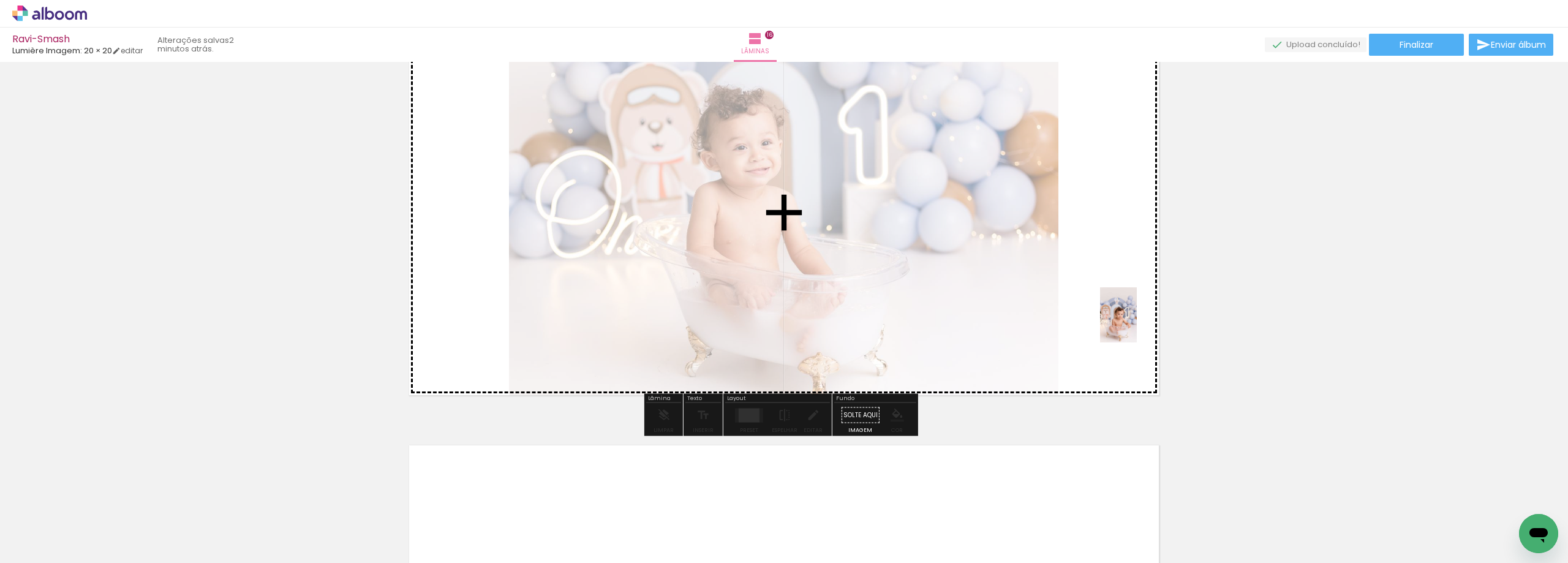
drag, startPoint x: 1391, startPoint y: 527, endPoint x: 1120, endPoint y: 321, distance: 340.4
click at [1120, 321] on quentale-workspace at bounding box center [784, 281] width 1568 height 563
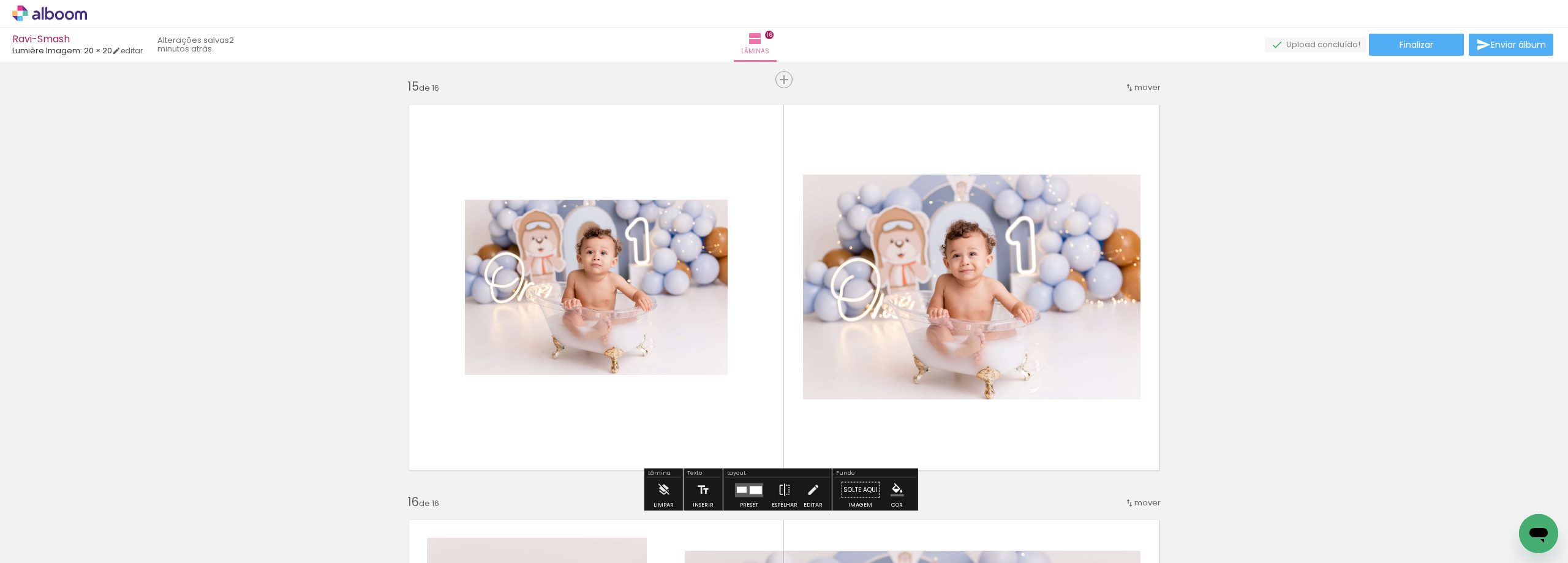
scroll to position [5882, 0]
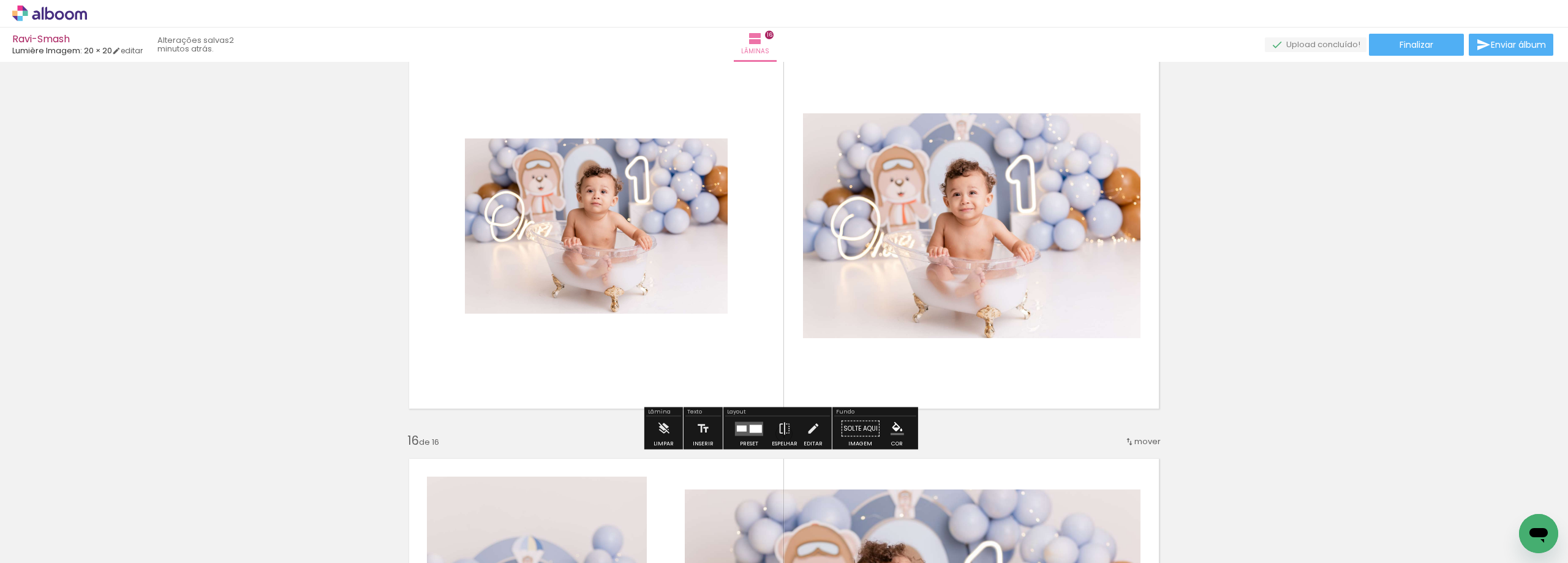
click at [752, 429] on div at bounding box center [756, 429] width 12 height 8
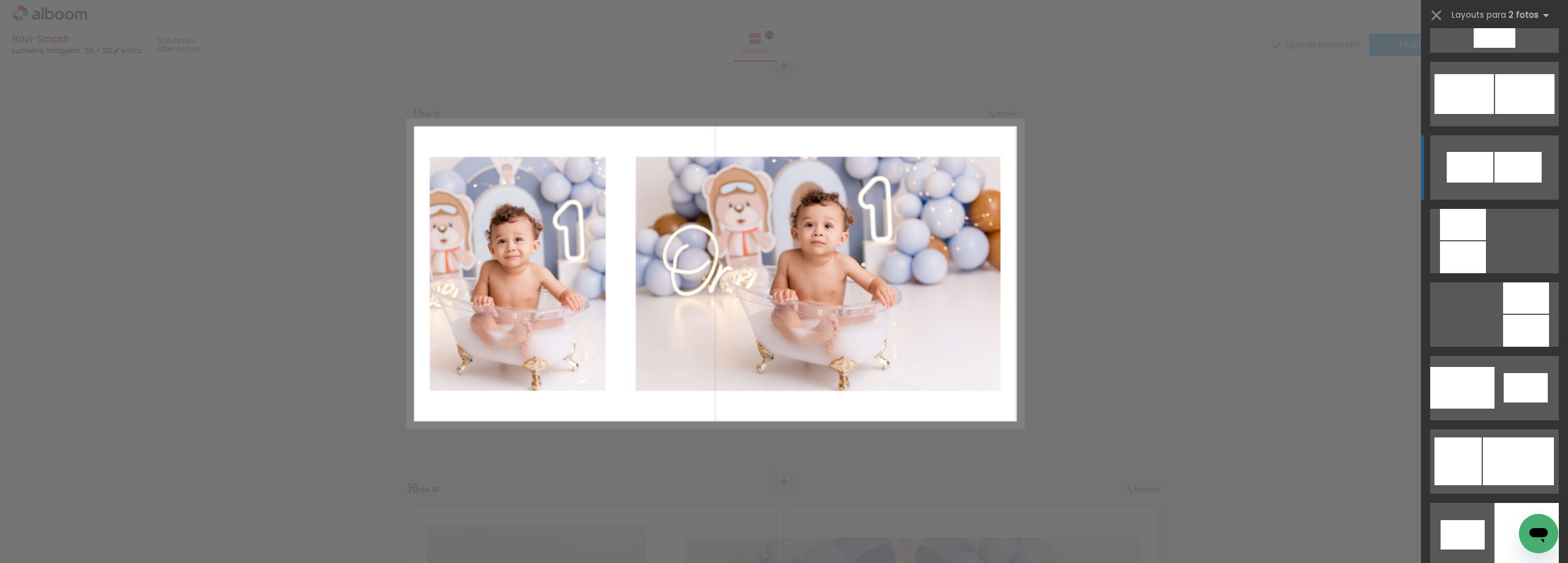
scroll to position [1532, 0]
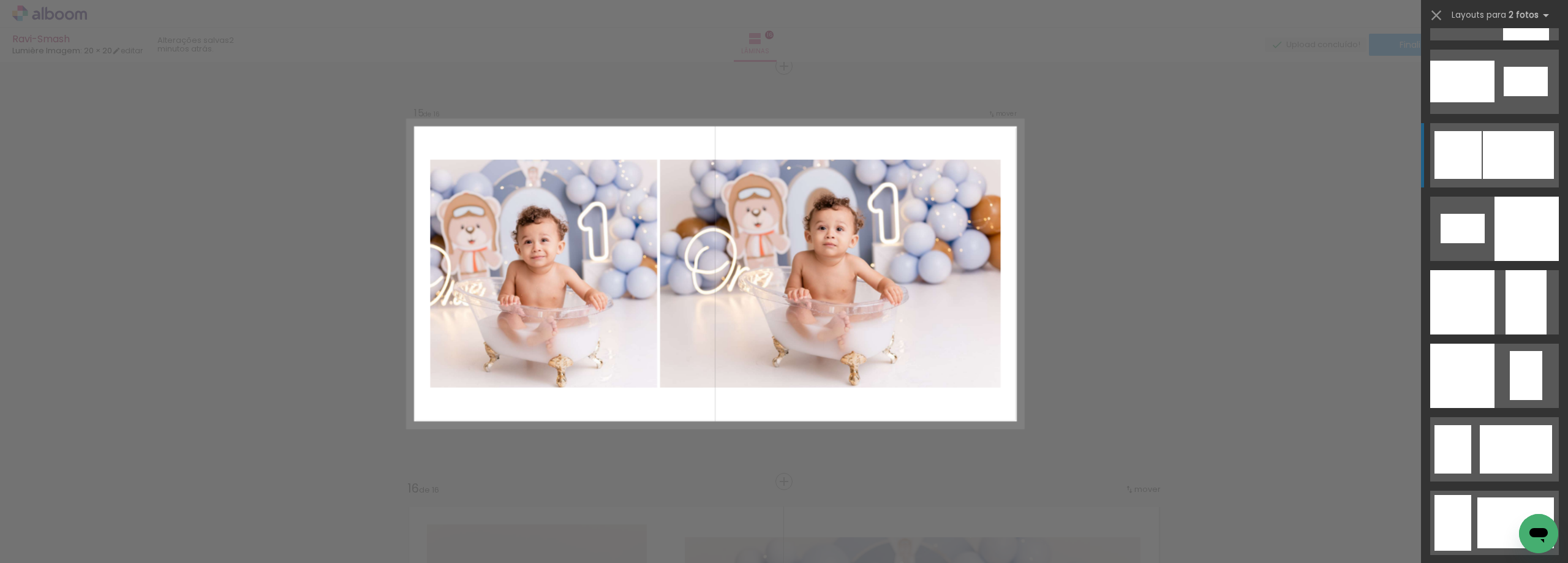
click at [1510, 155] on div at bounding box center [1519, 155] width 71 height 48
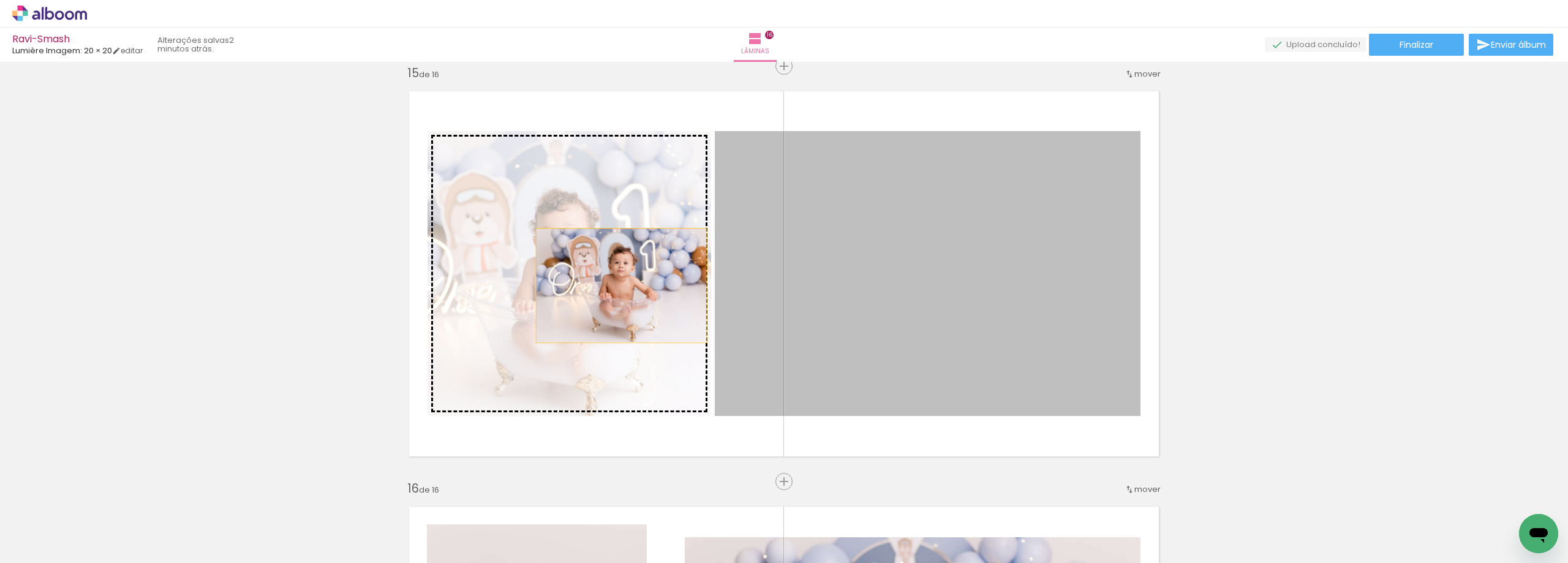
drag, startPoint x: 877, startPoint y: 303, endPoint x: 617, endPoint y: 286, distance: 260.6
click at [0, 0] on slot at bounding box center [0, 0] width 0 height 0
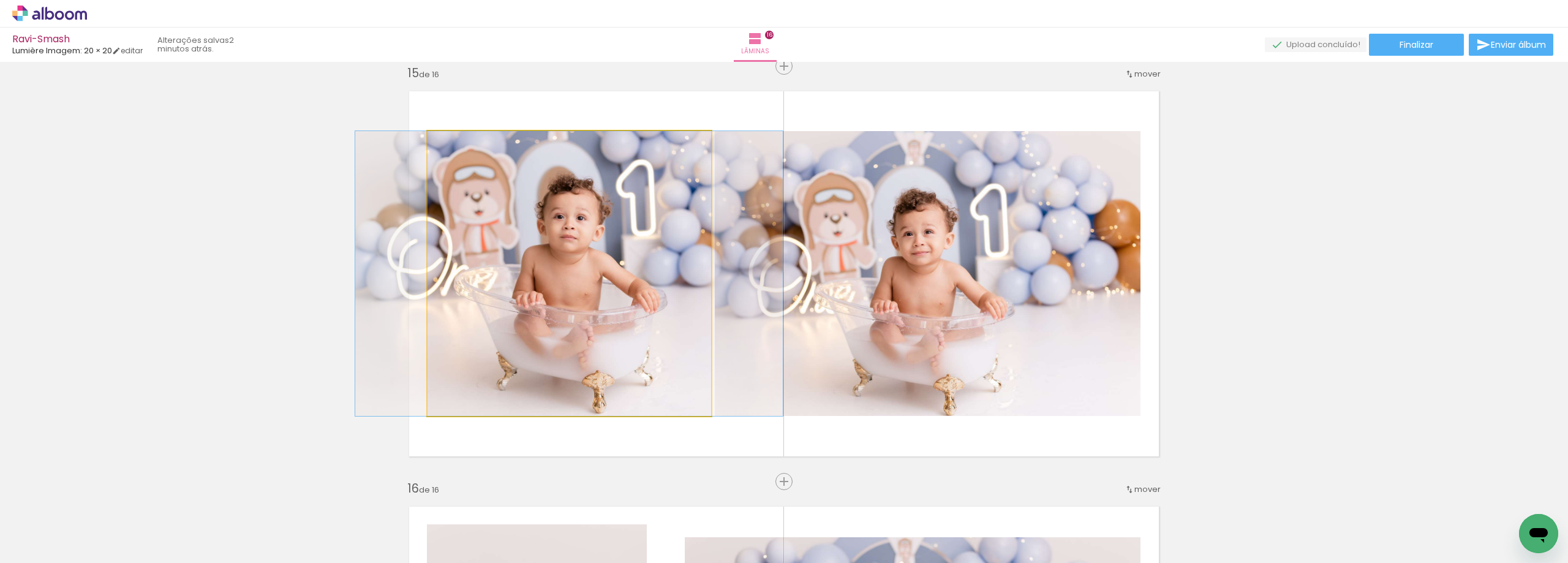
click at [628, 304] on quentale-photo at bounding box center [570, 274] width 284 height 285
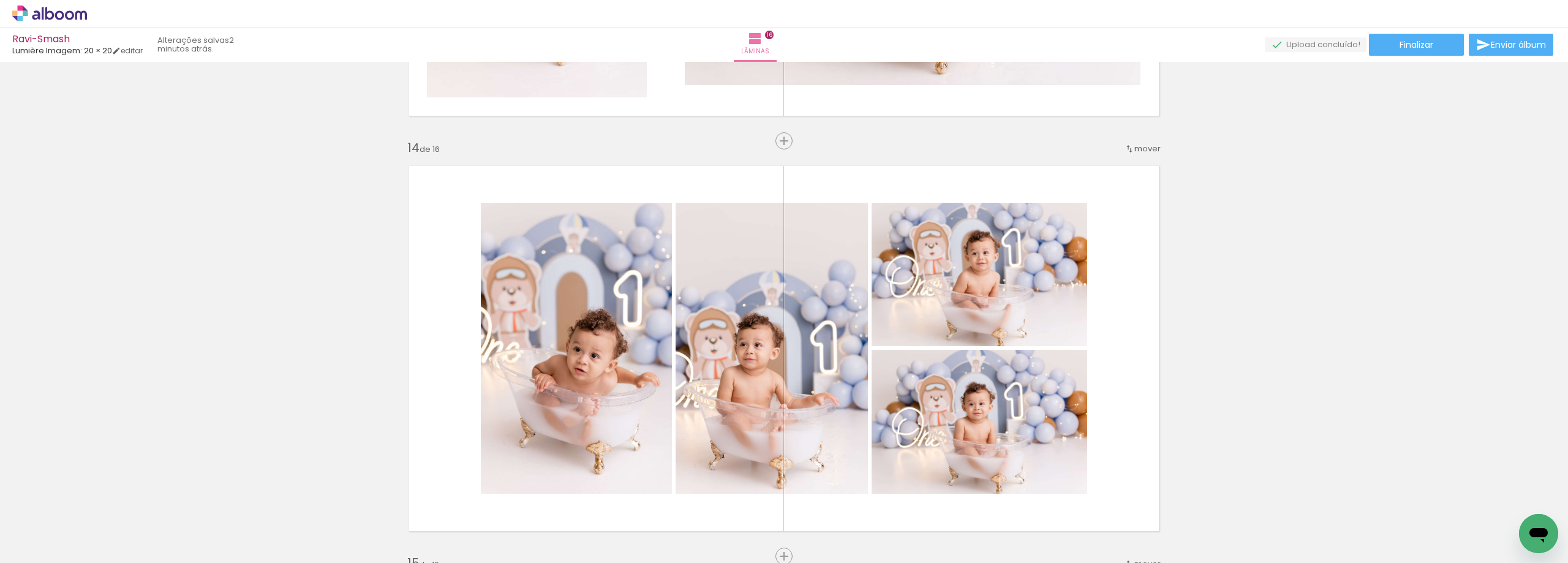
scroll to position [5282, 0]
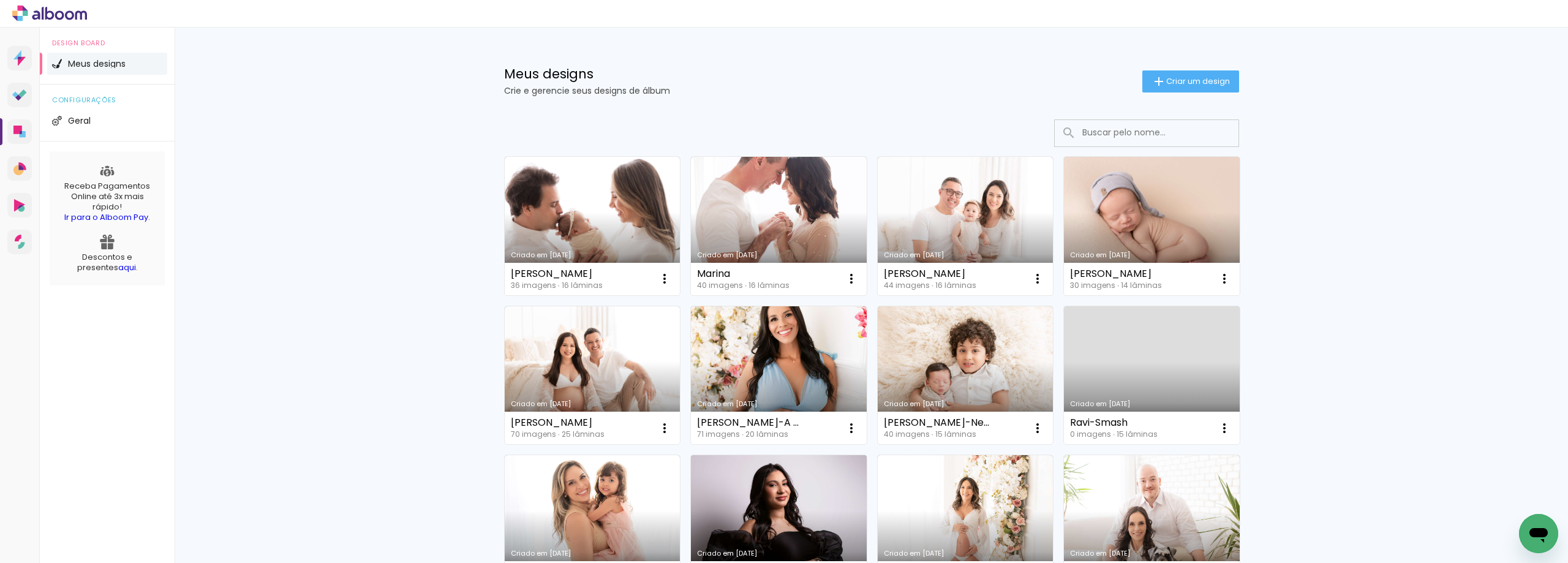
scroll to position [122, 0]
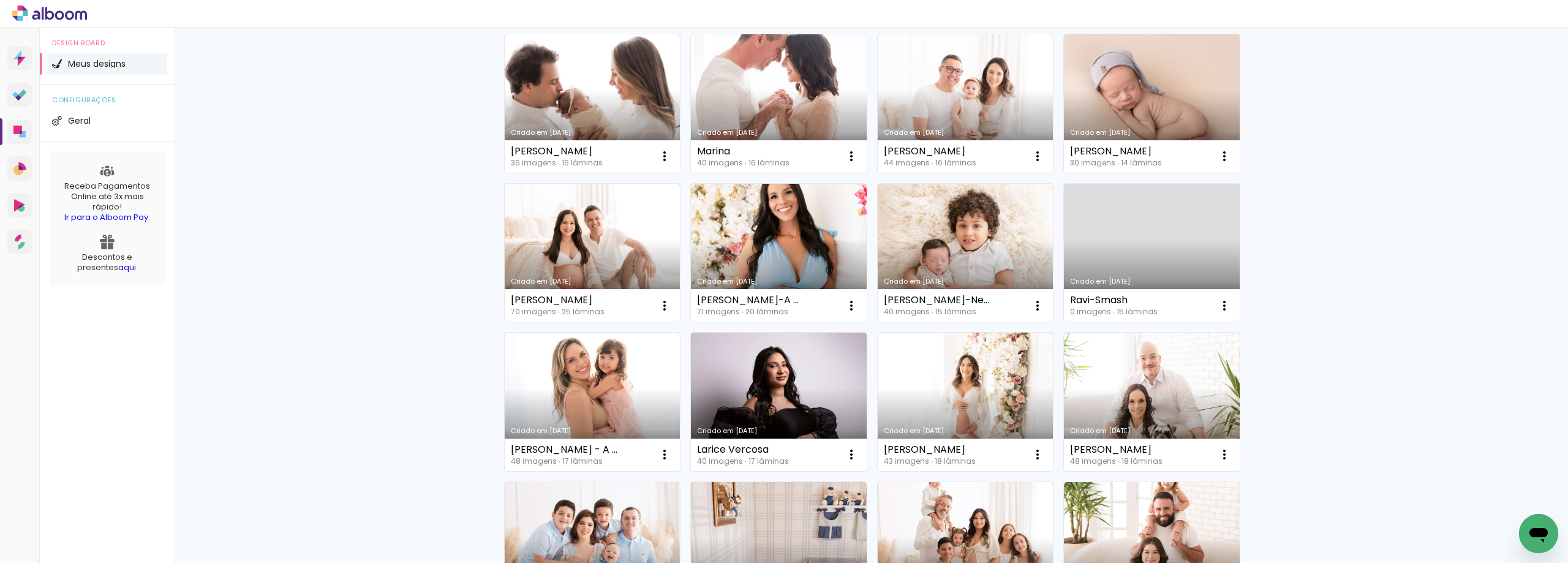
click at [965, 236] on link "Criado em [DATE]" at bounding box center [966, 253] width 176 height 139
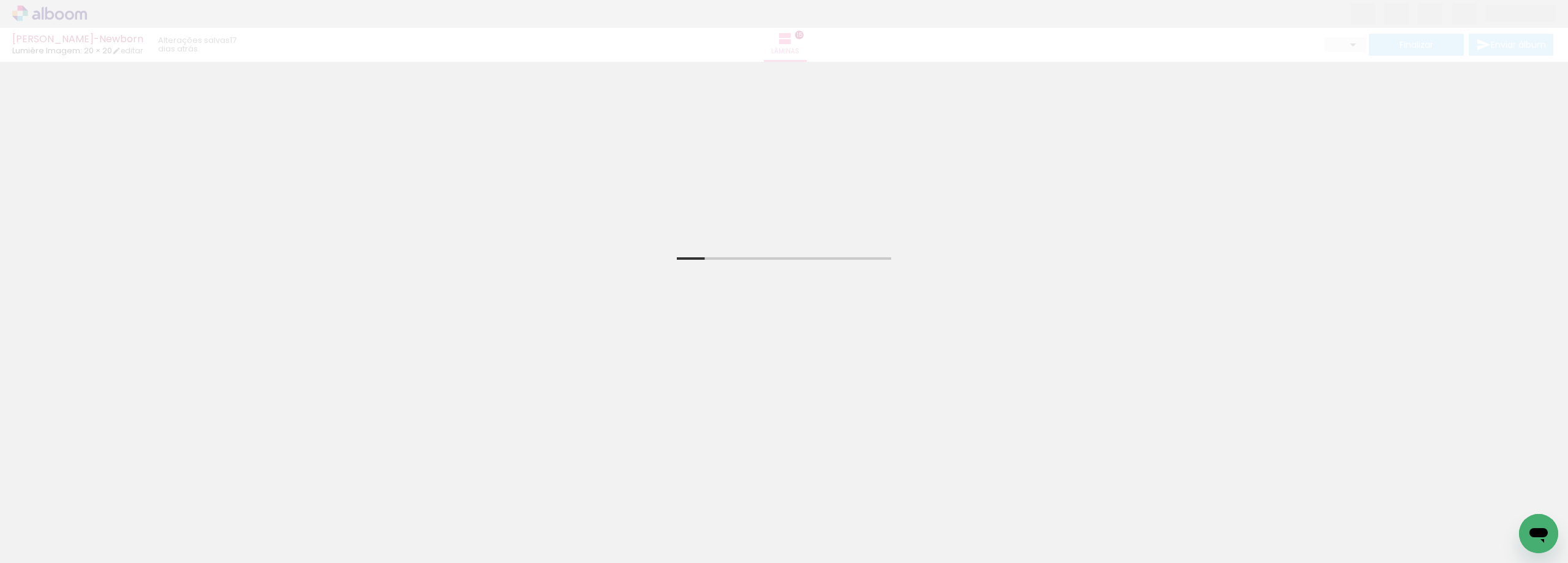
click at [751, 521] on div at bounding box center [740, 522] width 55 height 37
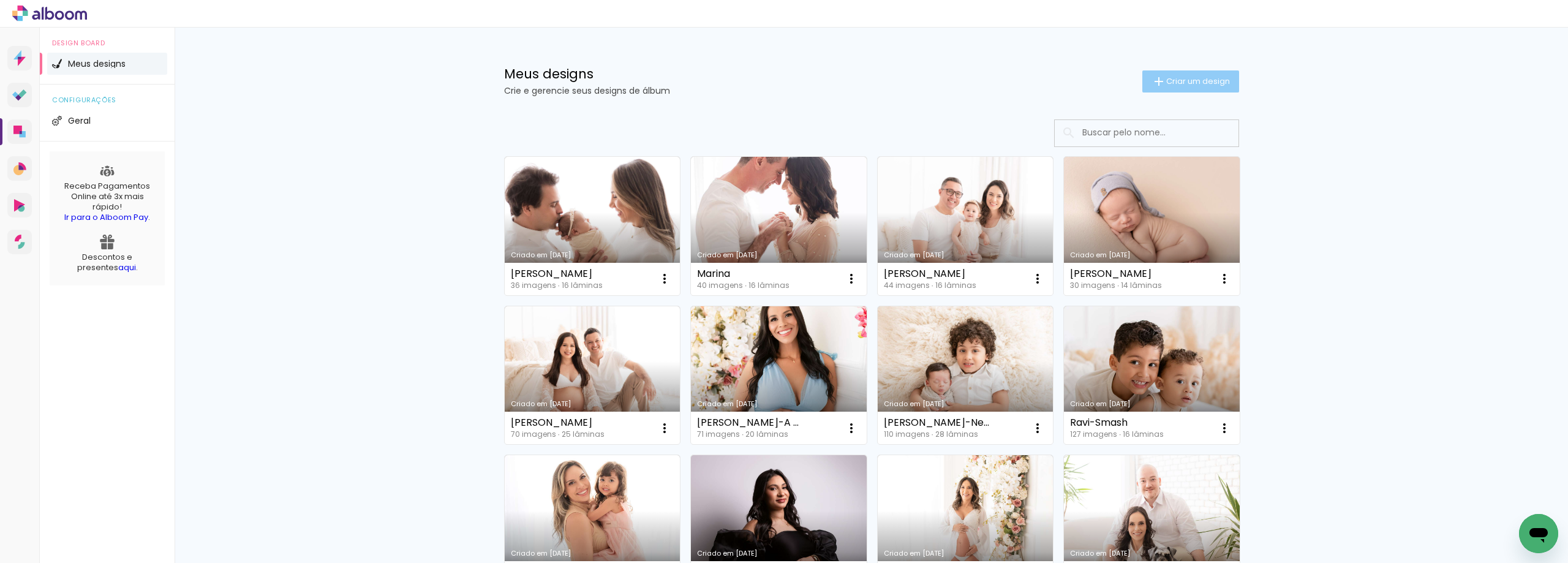
click at [1182, 87] on paper-button "Criar um design" at bounding box center [1190, 81] width 97 height 22
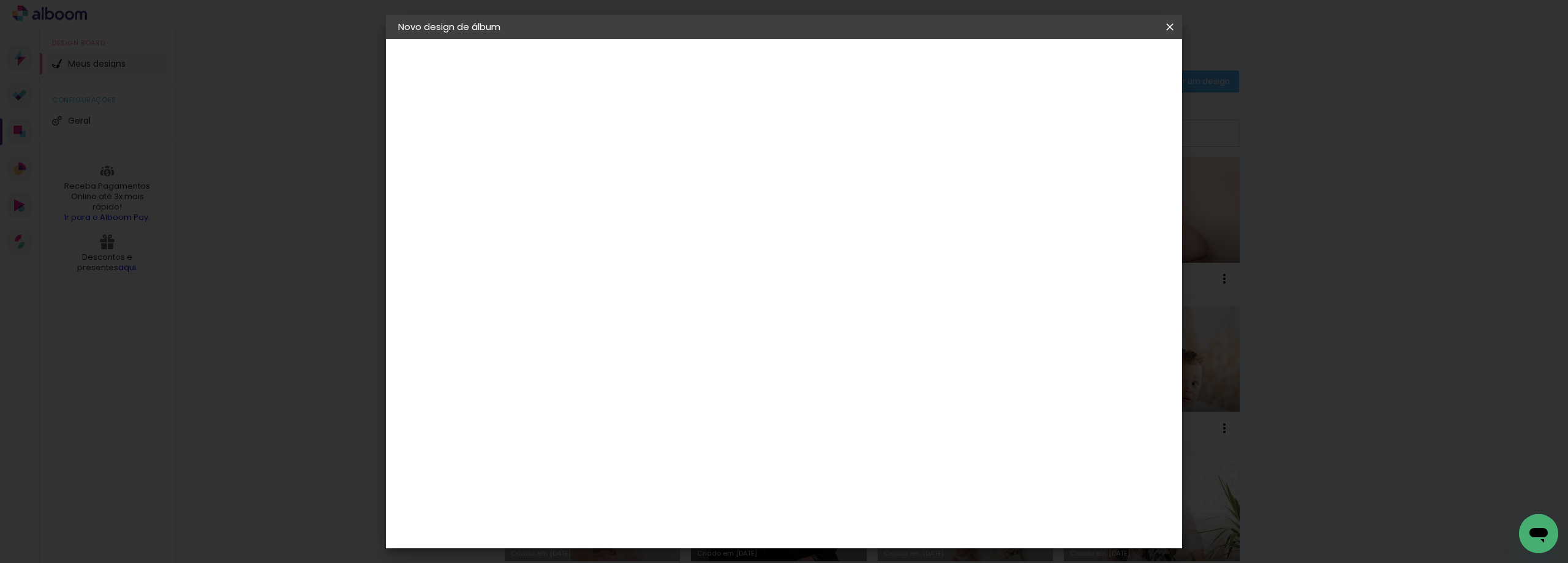
click at [598, 166] on input at bounding box center [598, 164] width 0 height 19
type input "A"
type input "m"
type input "[PERSON_NAME]-Smash The Cake"
type paper-input "[PERSON_NAME]-Smash The Cake"
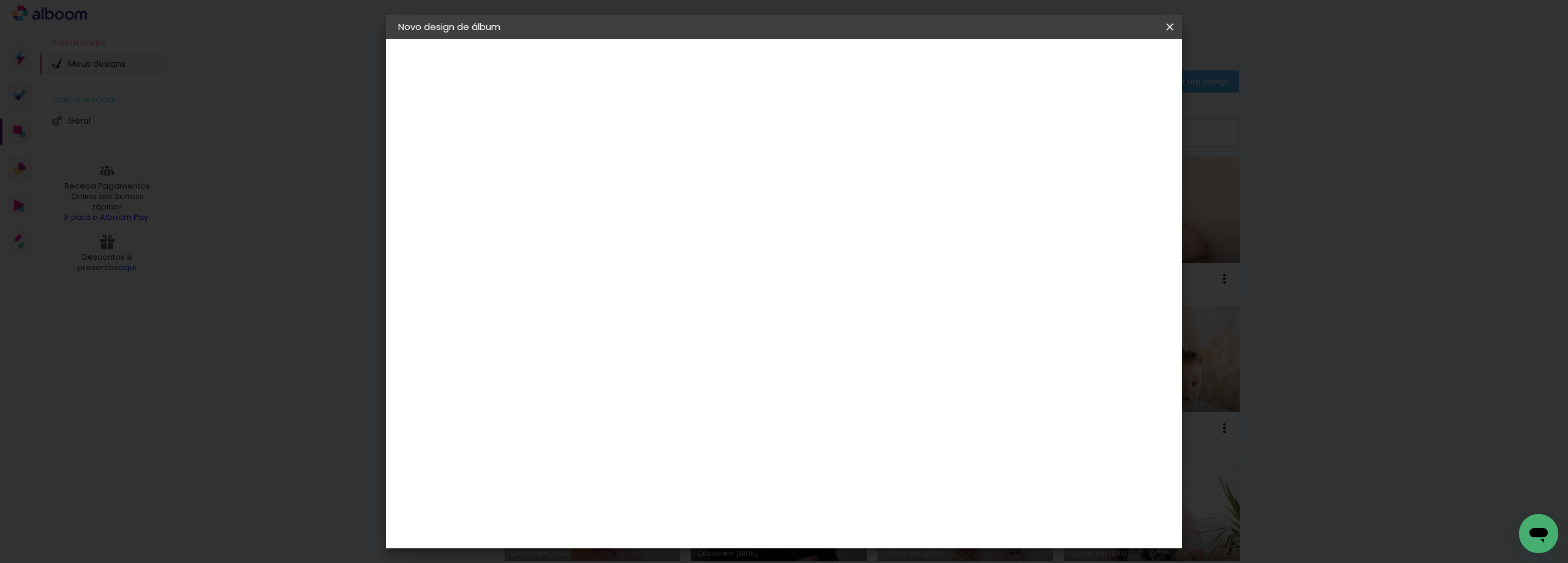
click at [724, 56] on paper-button "Avançar" at bounding box center [694, 64] width 60 height 21
click at [691, 235] on input at bounding box center [629, 233] width 124 height 16
type input "lu"
type paper-input "lu"
click at [631, 306] on div "Lumière Imagem" at bounding box center [611, 309] width 41 height 19
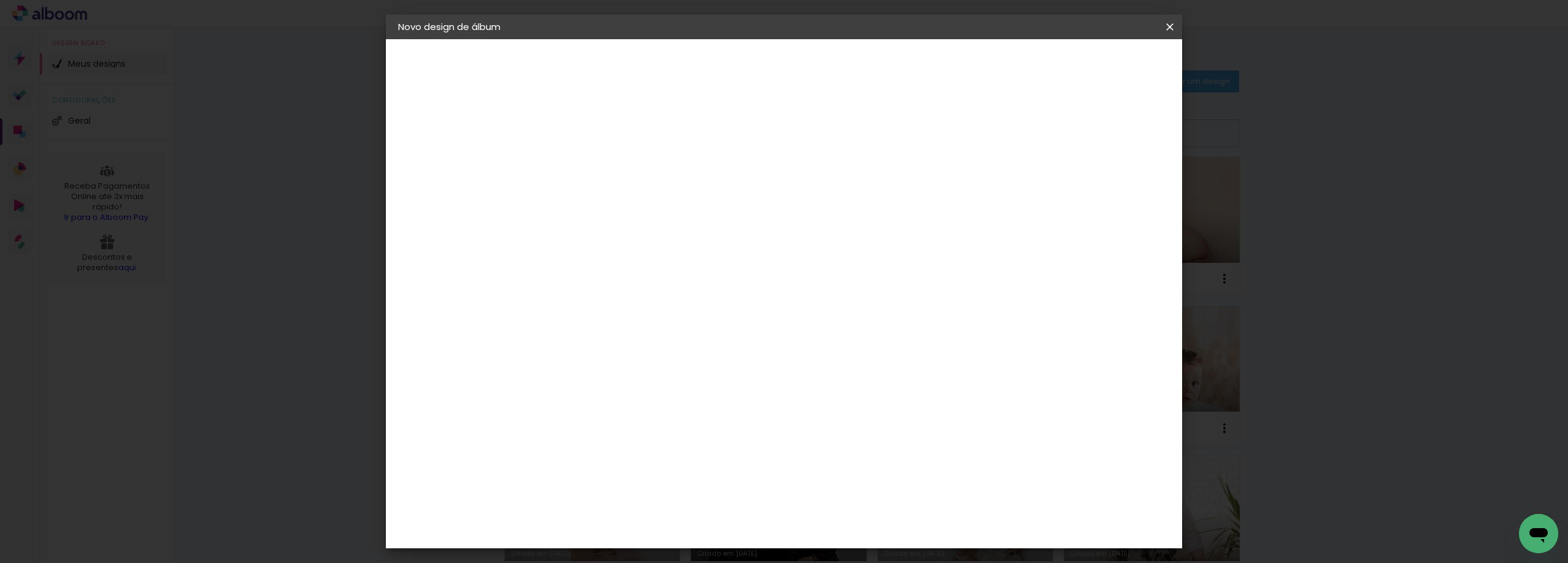
click at [0, 0] on slot "Avançar" at bounding box center [0, 0] width 0 height 0
click at [646, 208] on input "text" at bounding box center [622, 214] width 48 height 19
click at [818, 257] on paper-item "Nuit" at bounding box center [864, 252] width 245 height 24
type input "Nuit"
click at [681, 554] on span "20 × 20" at bounding box center [653, 570] width 57 height 32
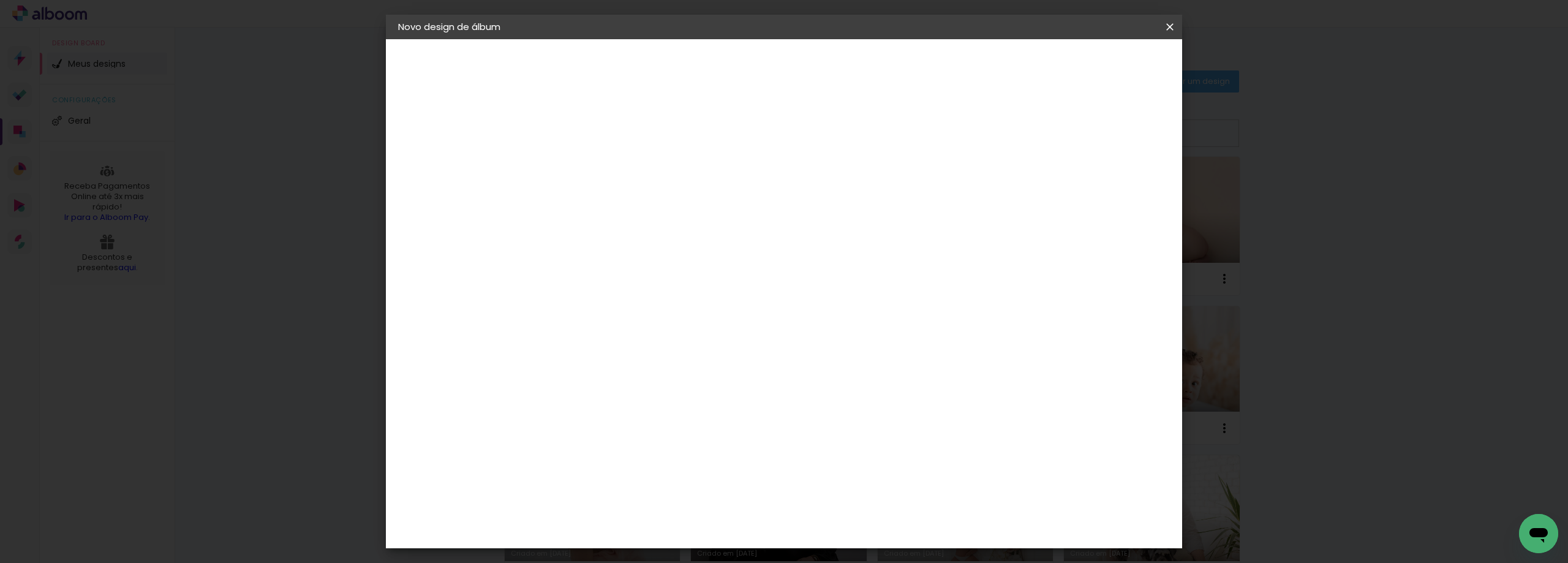
click at [0, 0] on slot "Avançar" at bounding box center [0, 0] width 0 height 0
click at [1106, 54] on paper-button "Iniciar design" at bounding box center [1065, 64] width 80 height 21
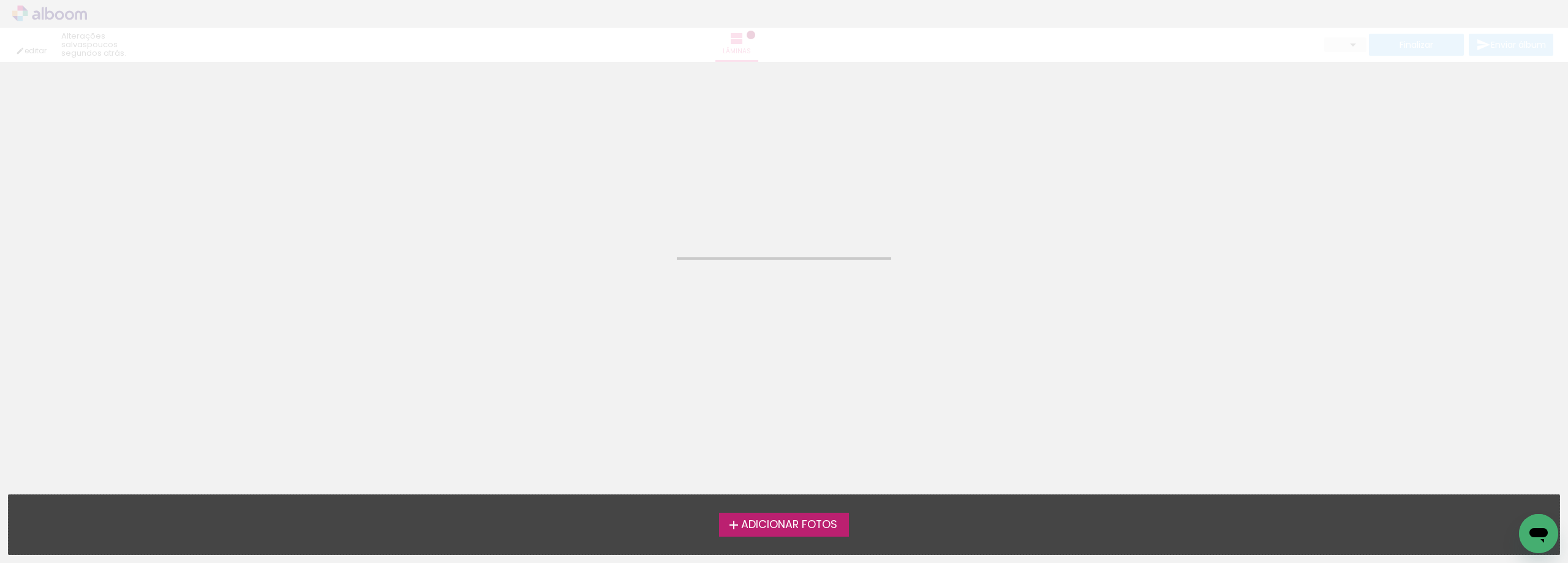
click at [766, 522] on span "Adicionar Fotos" at bounding box center [789, 526] width 96 height 11
click at [0, 0] on input "file" at bounding box center [0, 0] width 0 height 0
